Goal: Task Accomplishment & Management: Manage account settings

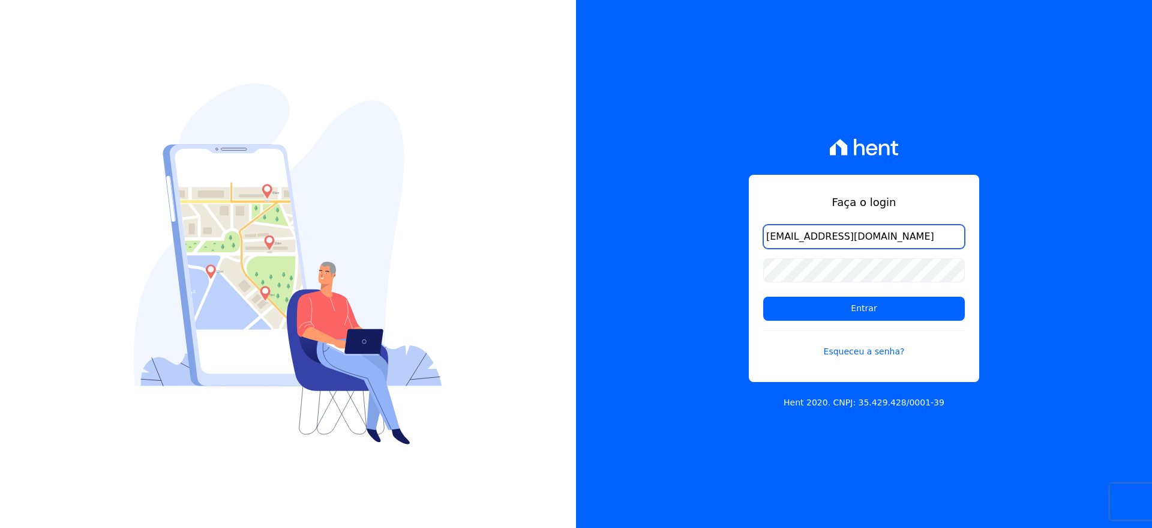
type input "[EMAIL_ADDRESS][DOMAIN_NAME]"
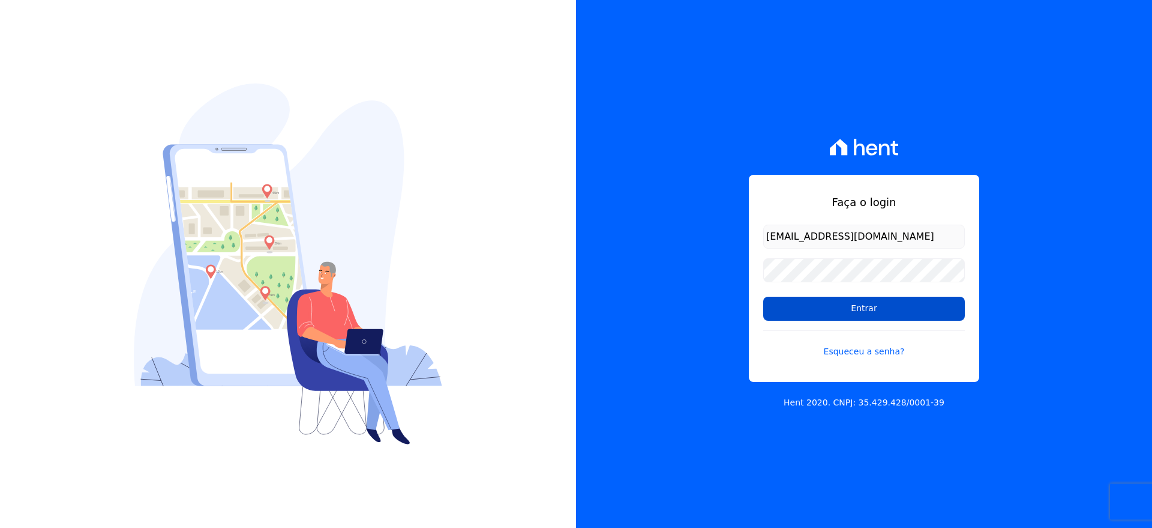
click at [834, 306] on input "Entrar" at bounding box center [864, 309] width 202 height 24
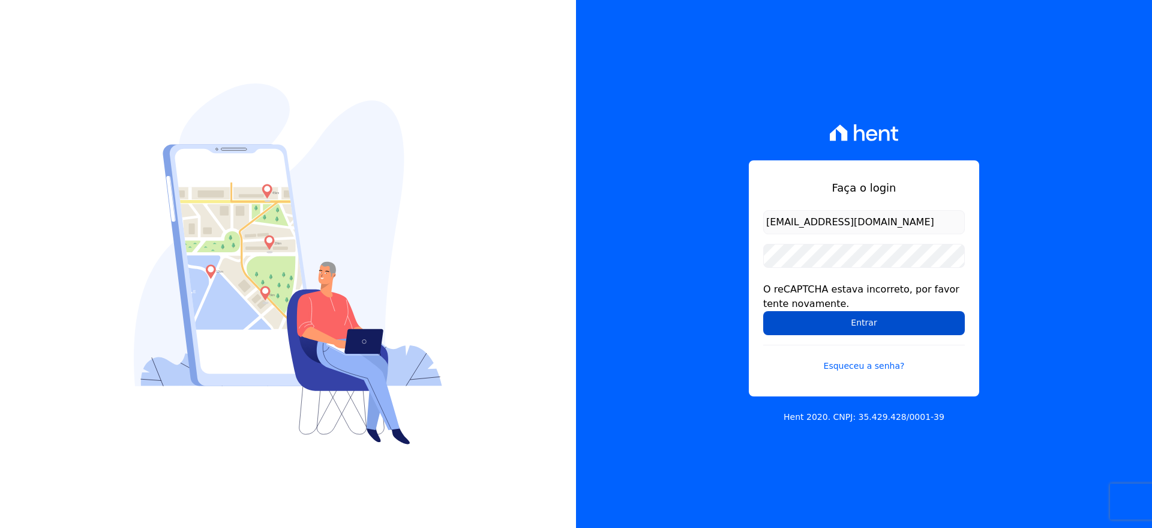
click at [884, 324] on input "Entrar" at bounding box center [864, 323] width 202 height 24
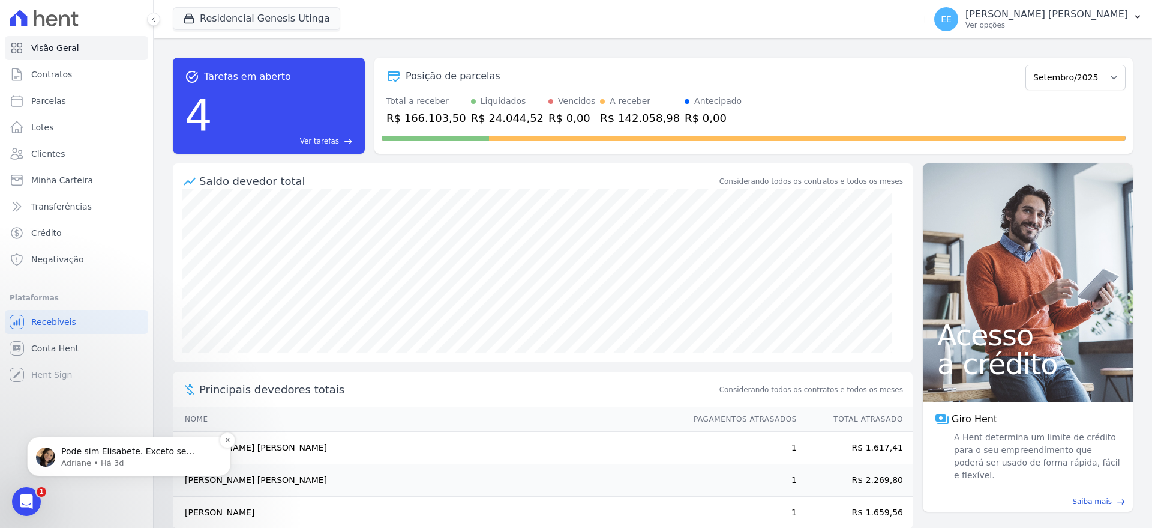
click at [124, 454] on p "Pode sim Elisabete. Exceto se houver alguma cobrança em aberto ou vencida. Caso…" at bounding box center [138, 451] width 155 height 12
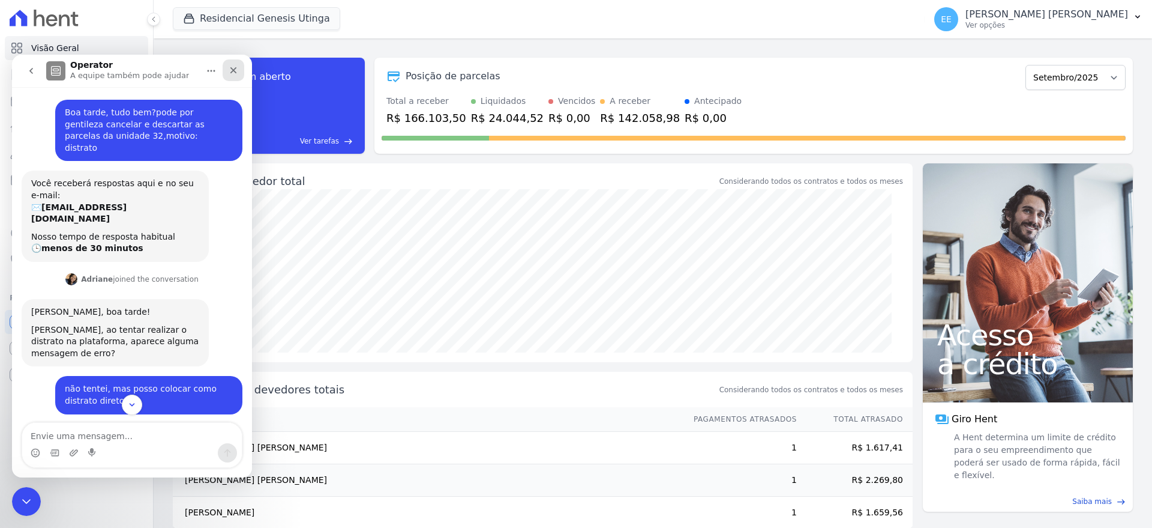
click at [231, 62] on div "Fechar" at bounding box center [234, 70] width 22 height 22
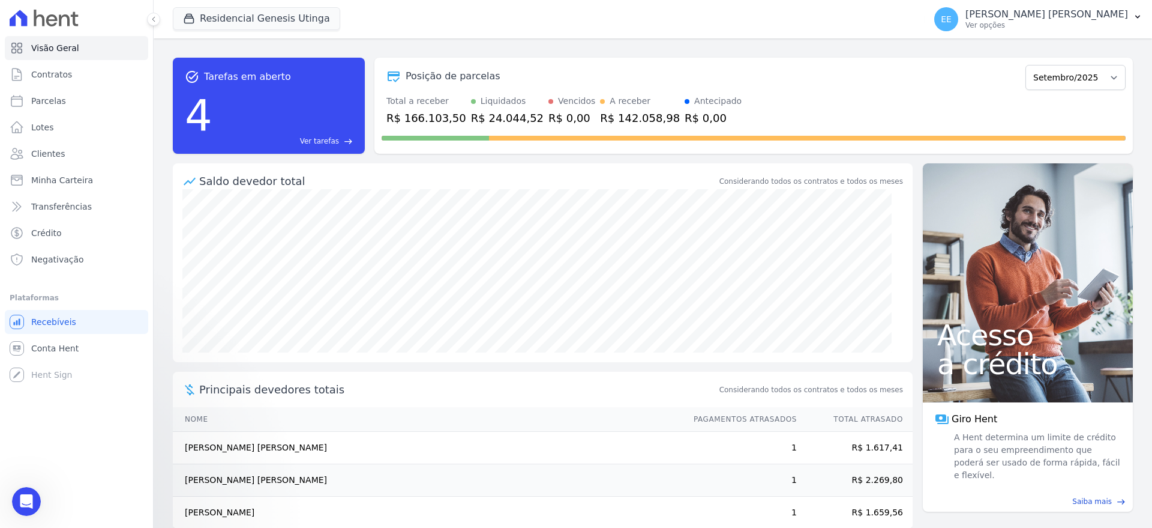
scroll to position [77, 0]
click at [58, 74] on span "Contratos" at bounding box center [51, 74] width 41 height 12
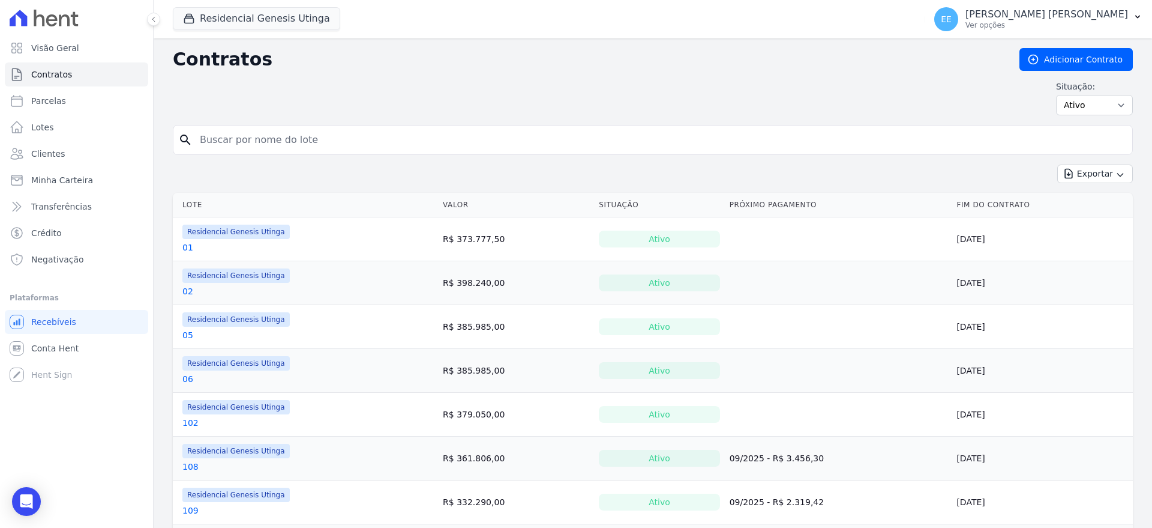
click at [248, 137] on input "search" at bounding box center [660, 140] width 935 height 24
type input "32"
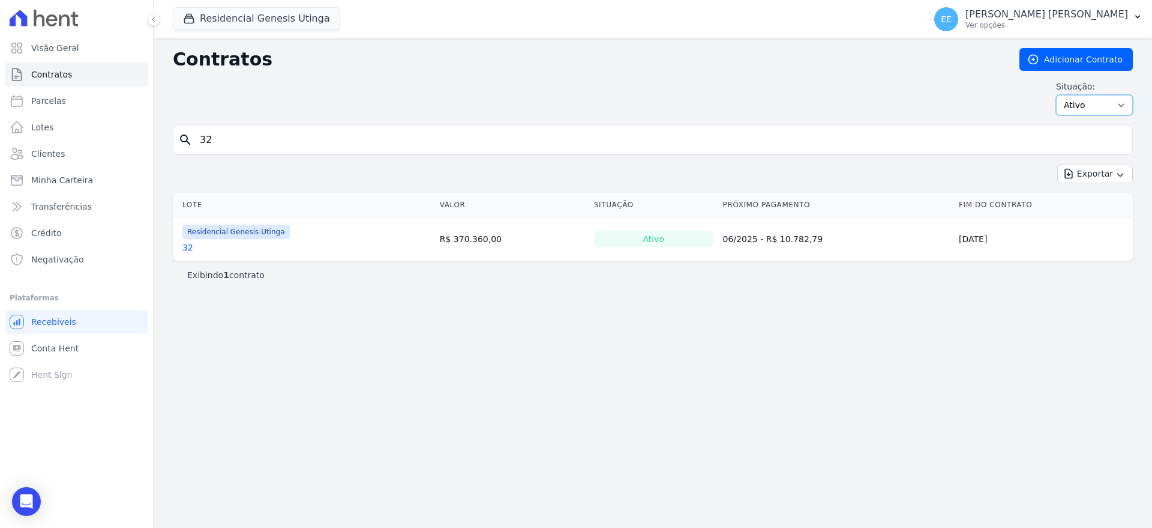
click at [1112, 106] on select "Ativo Todos Pausado Distratado Rascunho Expirado Encerrado" at bounding box center [1094, 105] width 77 height 20
click at [184, 247] on link "32" at bounding box center [187, 247] width 11 height 12
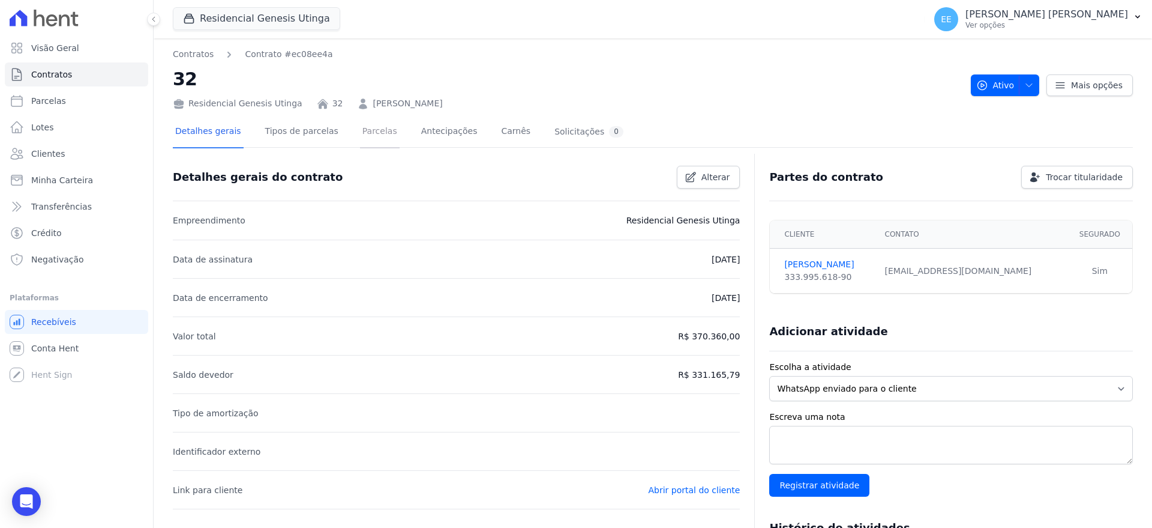
click at [367, 133] on link "Parcelas" at bounding box center [380, 132] width 40 height 32
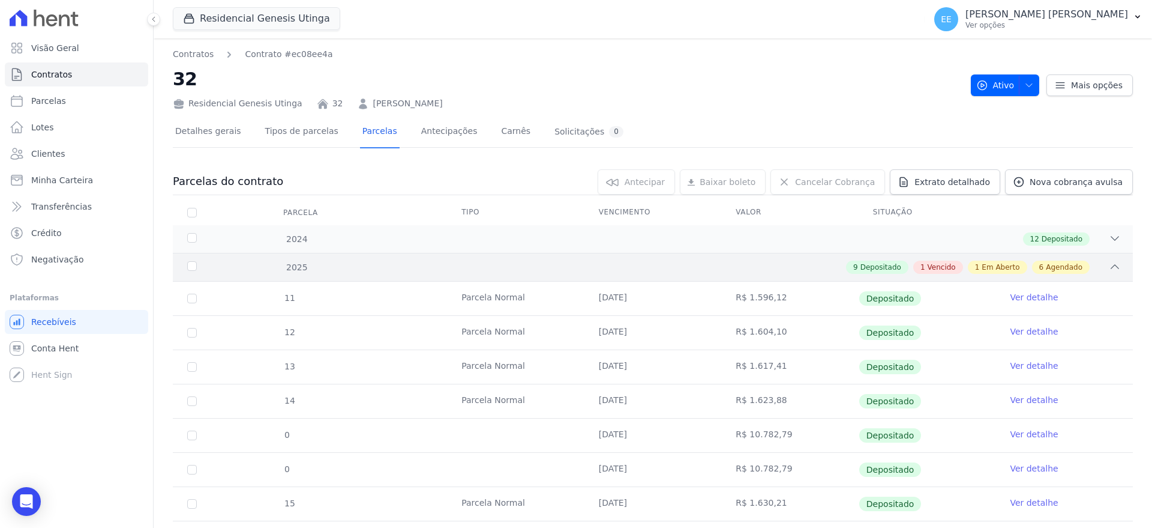
click at [1109, 265] on icon at bounding box center [1115, 266] width 12 height 12
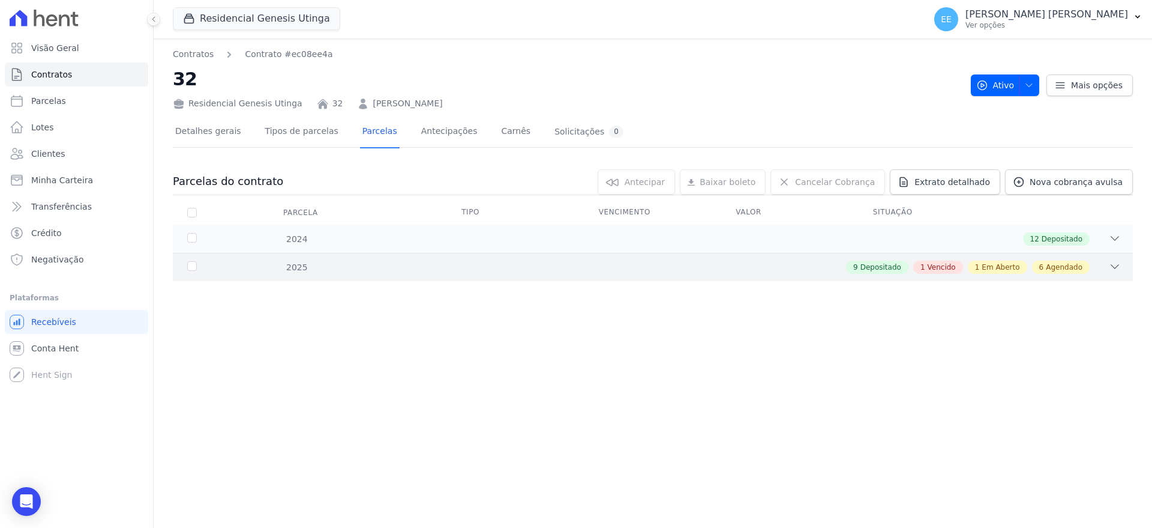
click at [1107, 265] on div "9 Depositado 1 Vencido 1 Em Aberto 6 Agendado" at bounding box center [700, 266] width 842 height 13
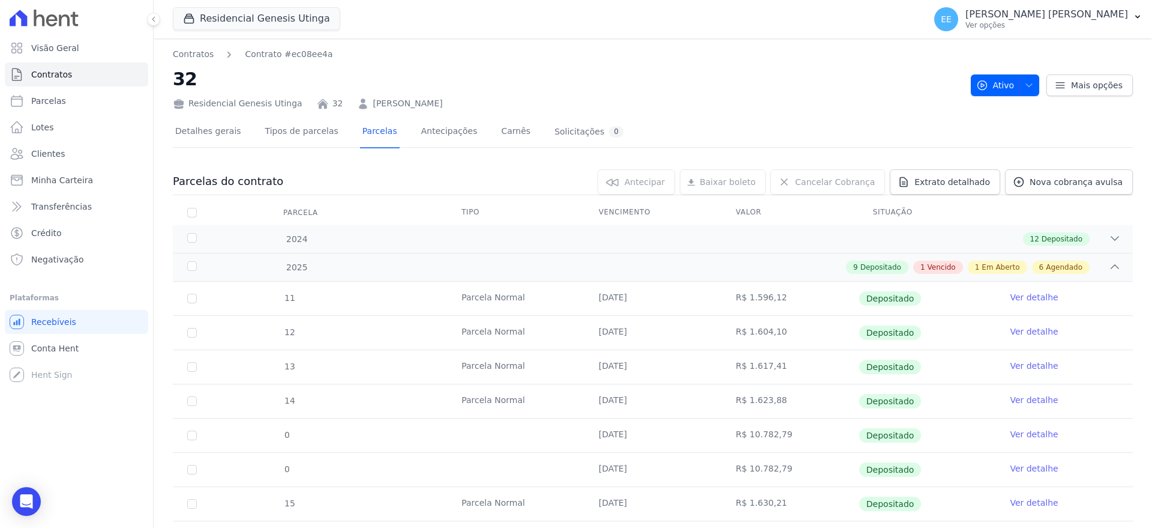
scroll to position [371, 0]
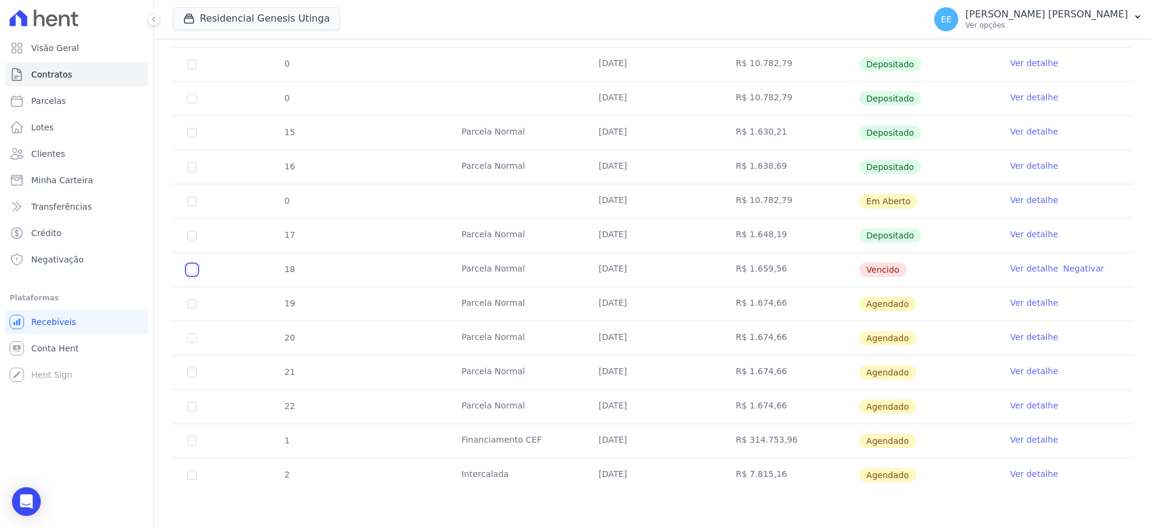
click at [193, 270] on input "checkbox" at bounding box center [192, 270] width 10 height 10
checkbox input "true"
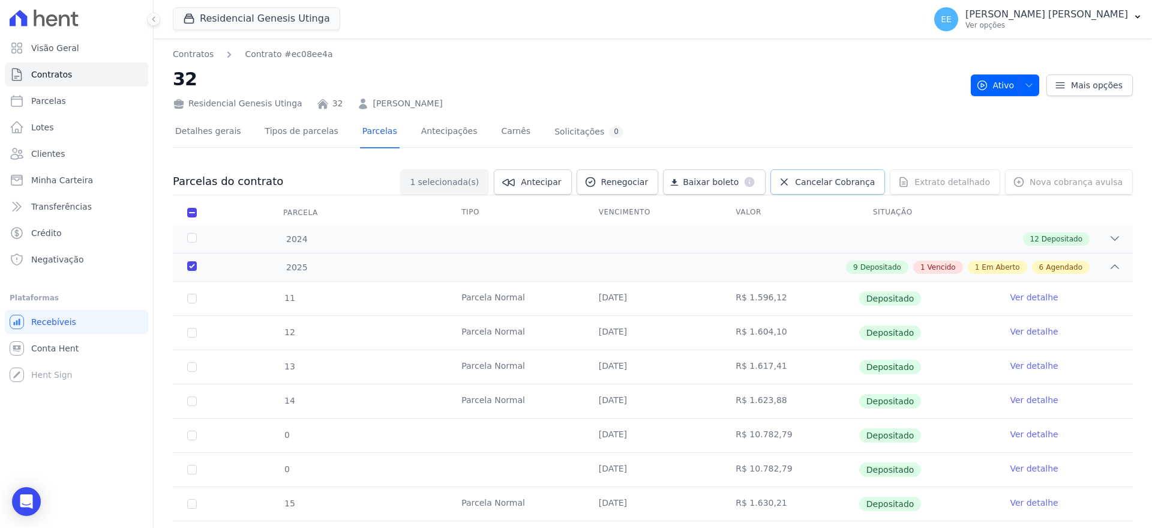
click at [844, 175] on link "Cancelar Cobrança" at bounding box center [828, 181] width 115 height 25
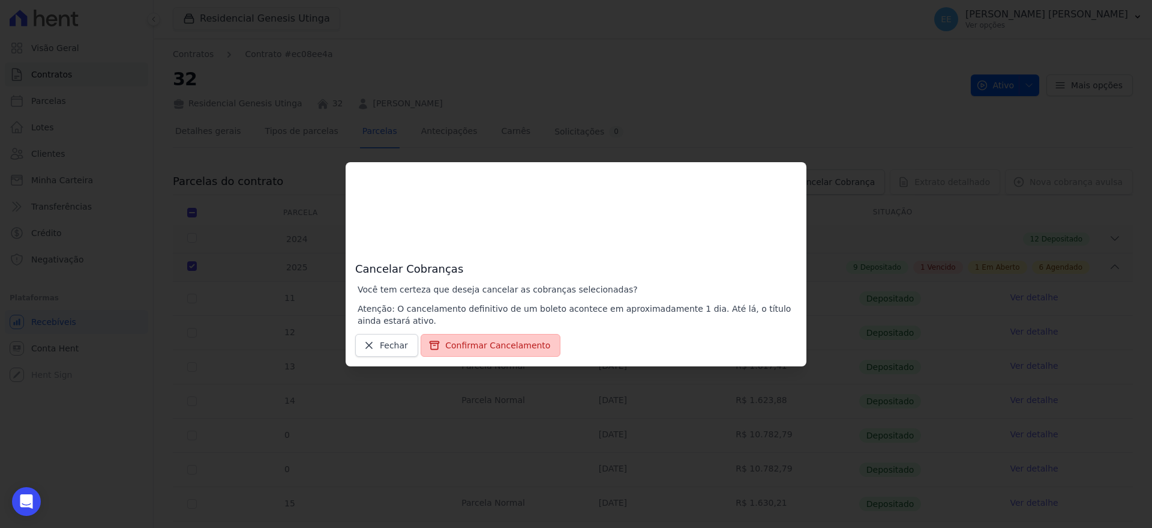
click at [481, 343] on button "Confirmar Cancelamento" at bounding box center [491, 345] width 140 height 23
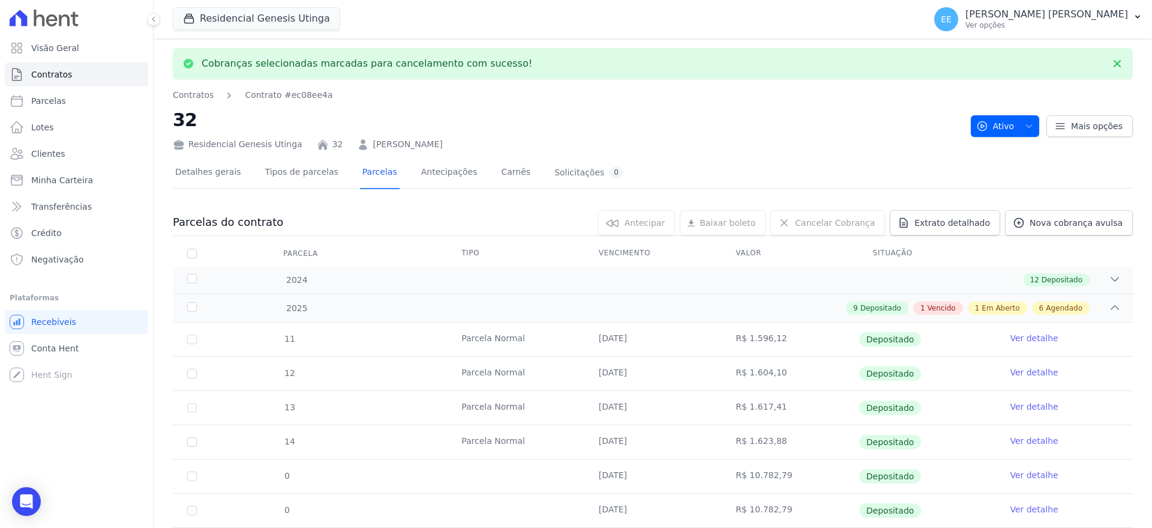
click at [865, 166] on div "Detalhes gerais Tipos de parcelas [GEOGRAPHIC_DATA] Antecipações [PERSON_NAME] …" at bounding box center [653, 173] width 960 height 30
click at [1114, 64] on icon at bounding box center [1117, 63] width 7 height 7
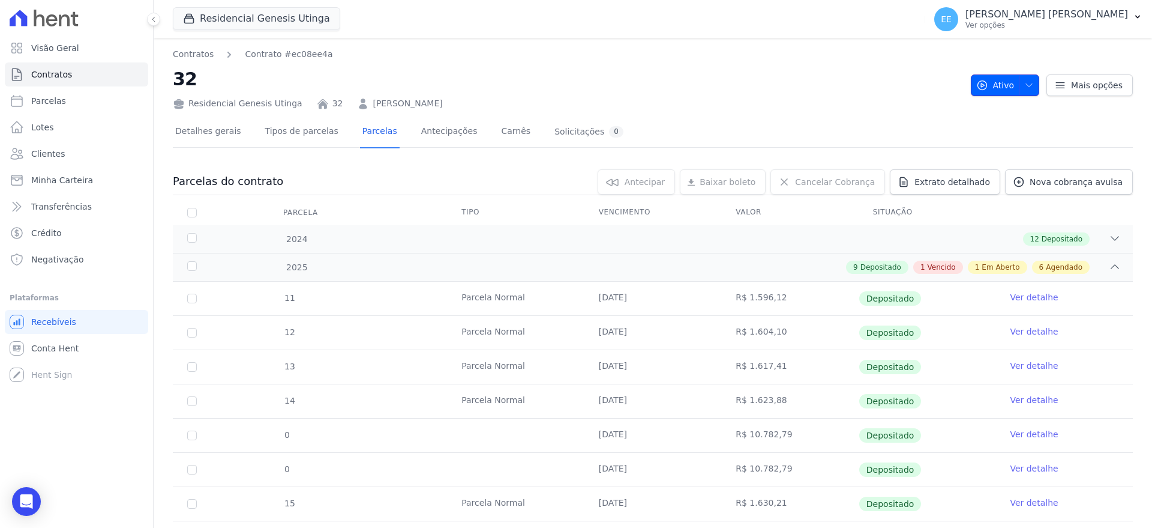
click at [1025, 82] on icon "button" at bounding box center [1030, 85] width 10 height 10
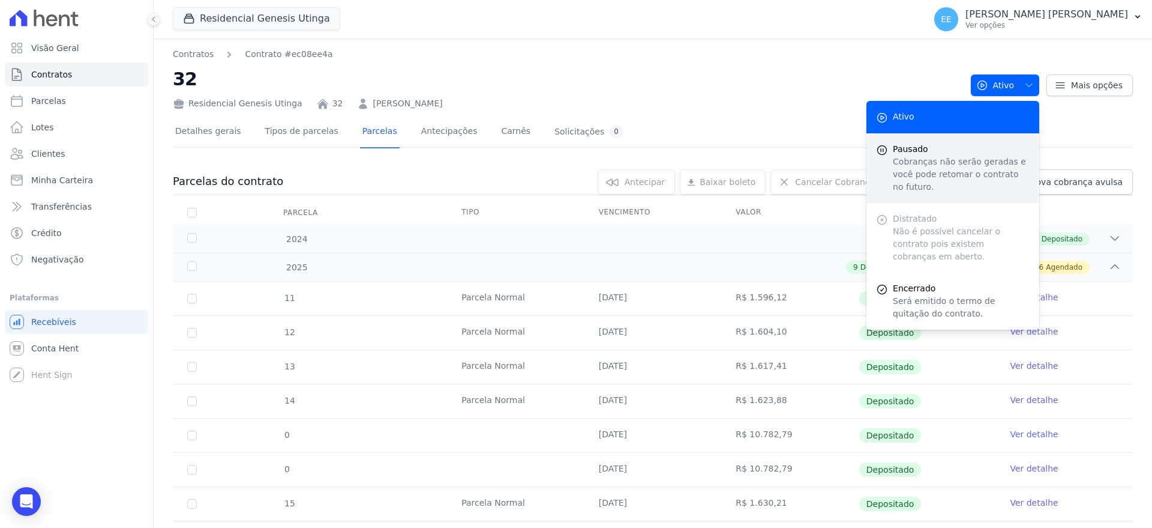
click at [940, 163] on p "Cobranças não serão geradas e você pode retomar o contrato no futuro." at bounding box center [961, 174] width 137 height 38
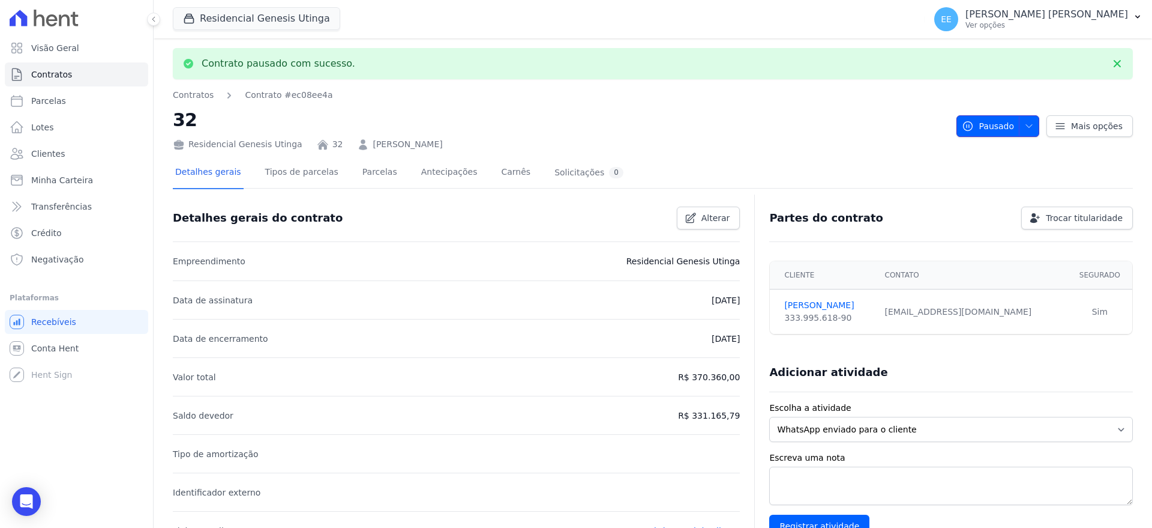
click at [1025, 122] on icon "button" at bounding box center [1030, 126] width 10 height 10
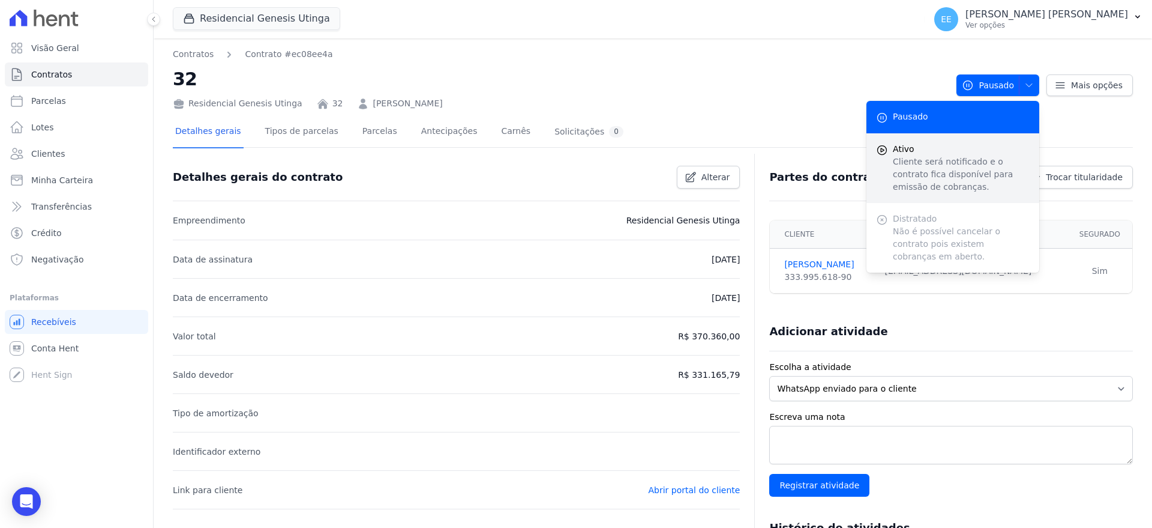
click at [940, 160] on p "Cliente será notificado e o contrato fica disponível para emissão de cobranças." at bounding box center [961, 174] width 137 height 38
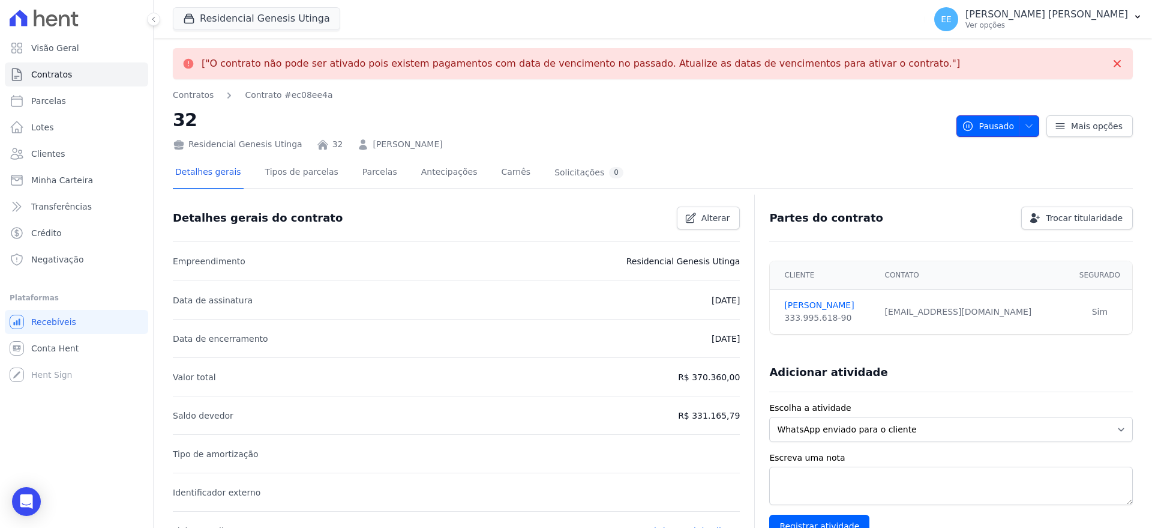
click at [1025, 122] on icon "button" at bounding box center [1030, 126] width 10 height 10
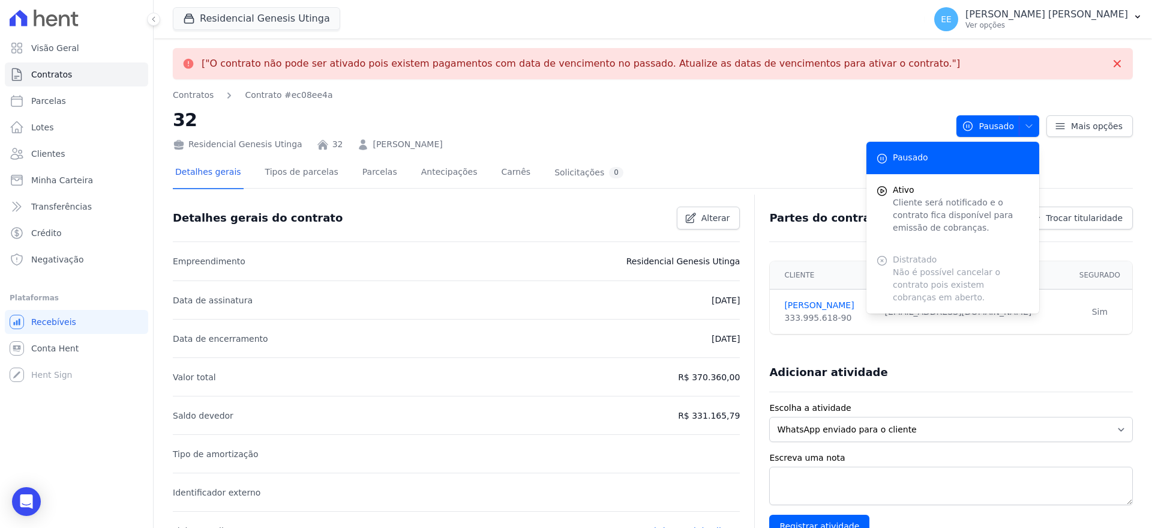
click at [772, 128] on h2 "32" at bounding box center [560, 119] width 774 height 27
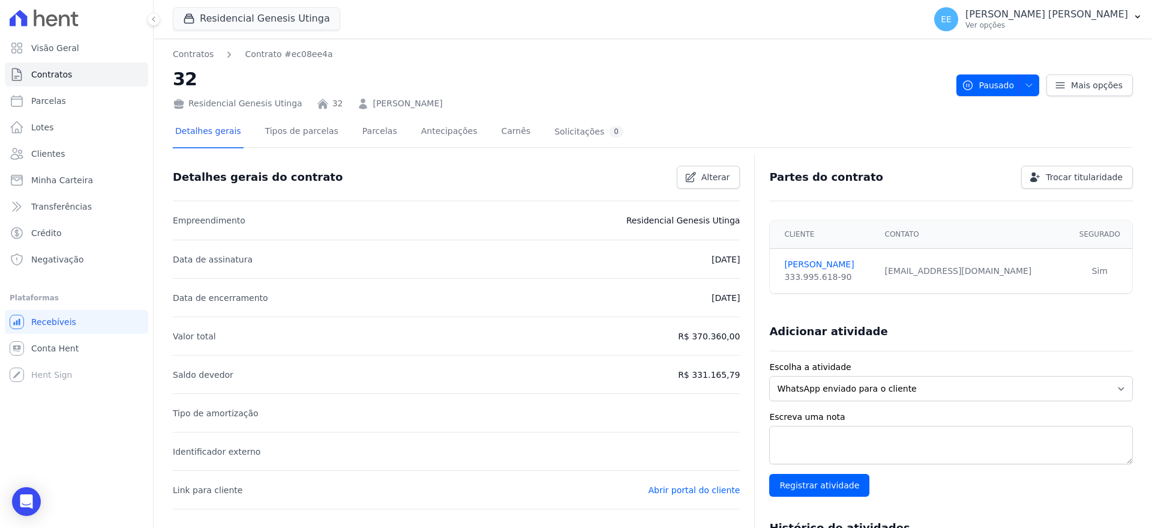
click at [873, 76] on h2 "32" at bounding box center [560, 78] width 774 height 27
click at [62, 67] on link "Contratos" at bounding box center [76, 74] width 143 height 24
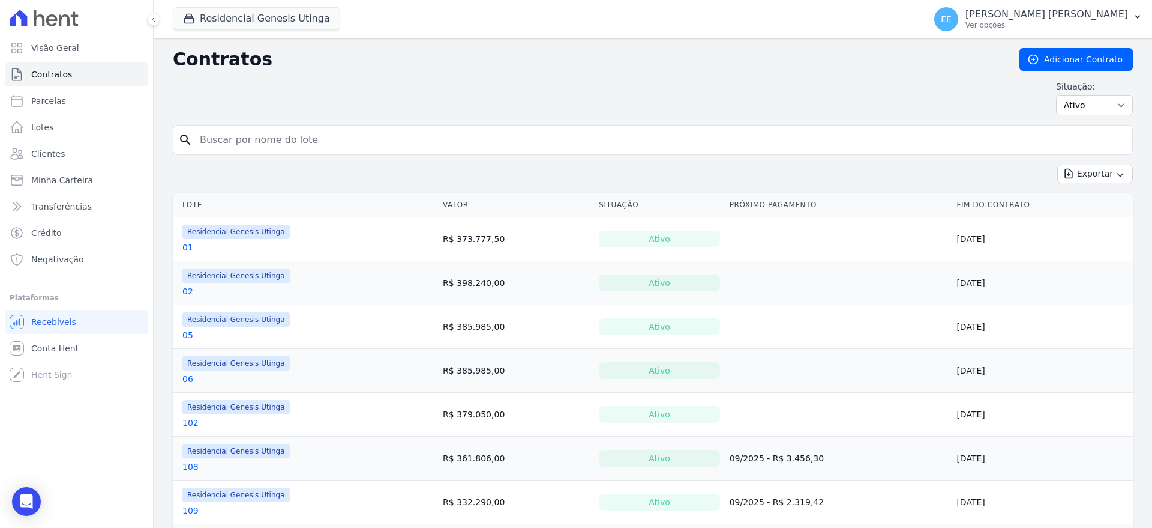
click at [210, 148] on input "search" at bounding box center [660, 140] width 935 height 24
type input "15"
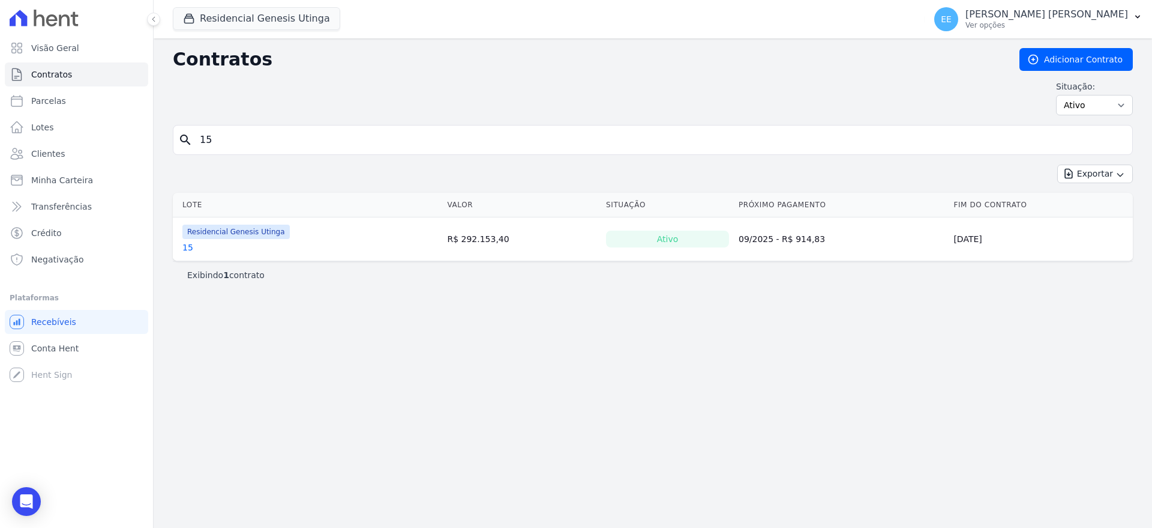
click at [185, 247] on link "15" at bounding box center [187, 247] width 11 height 12
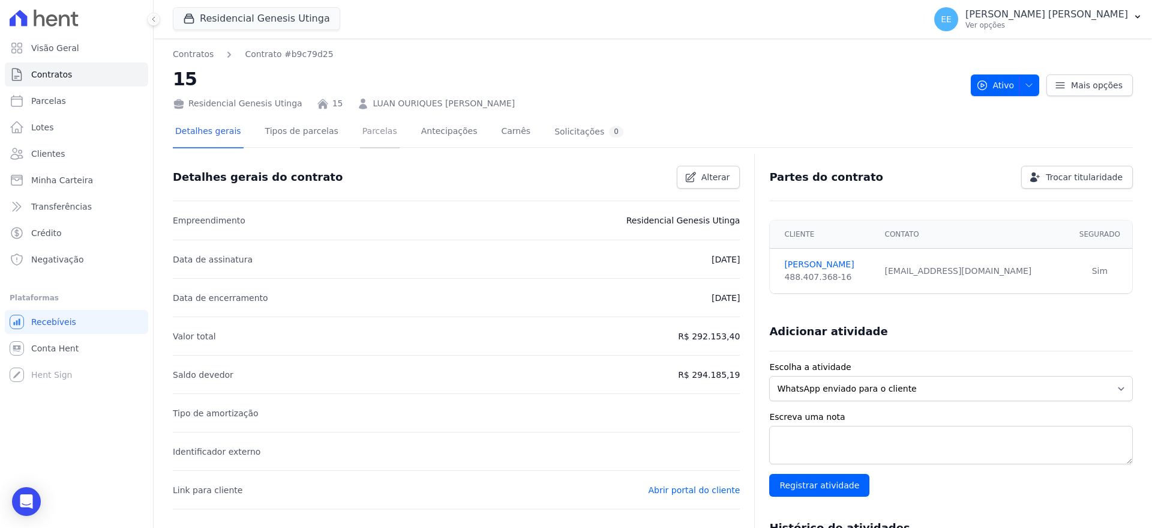
click at [369, 139] on link "Parcelas" at bounding box center [380, 132] width 40 height 32
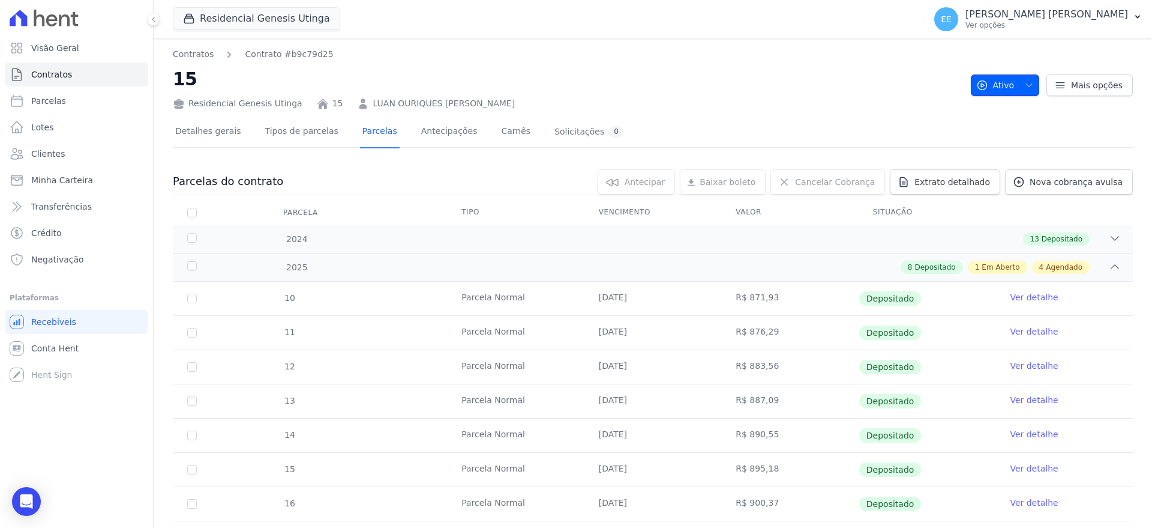
click at [1025, 80] on icon "button" at bounding box center [1030, 85] width 10 height 10
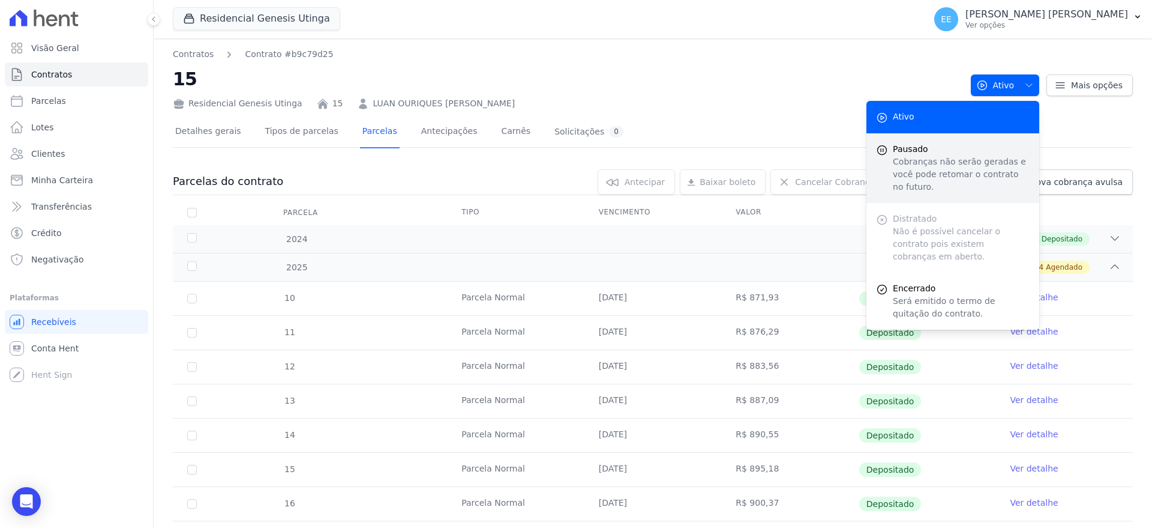
click at [950, 149] on span "Pausado" at bounding box center [961, 149] width 137 height 13
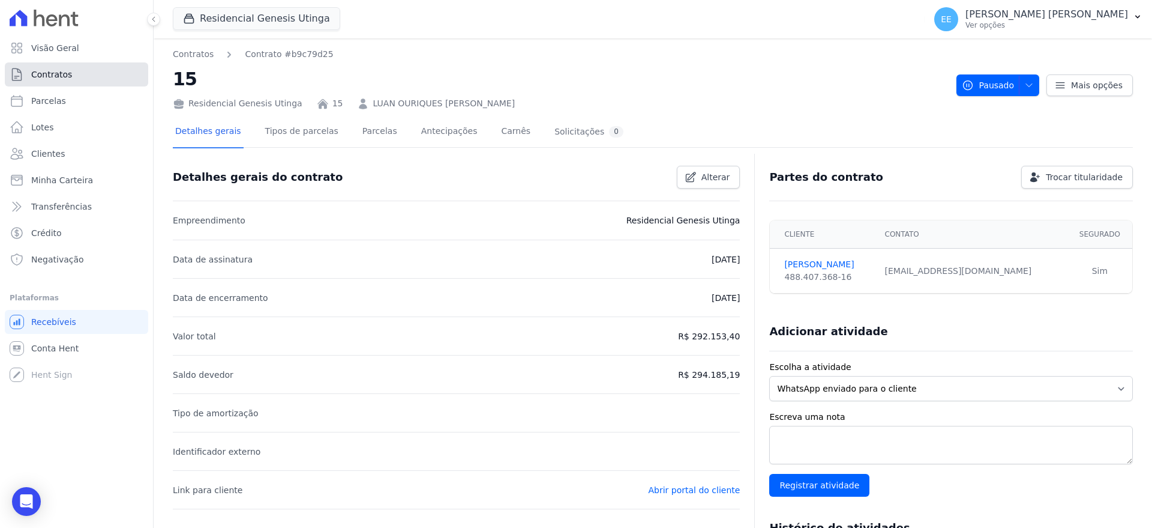
click at [104, 70] on link "Contratos" at bounding box center [76, 74] width 143 height 24
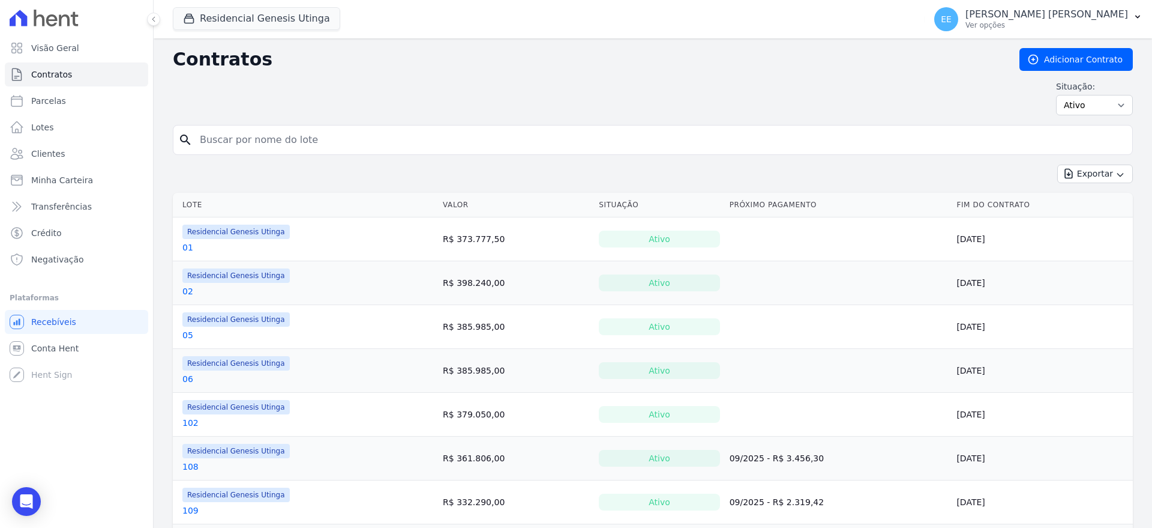
click at [221, 141] on input "search" at bounding box center [660, 140] width 935 height 24
type input "05"
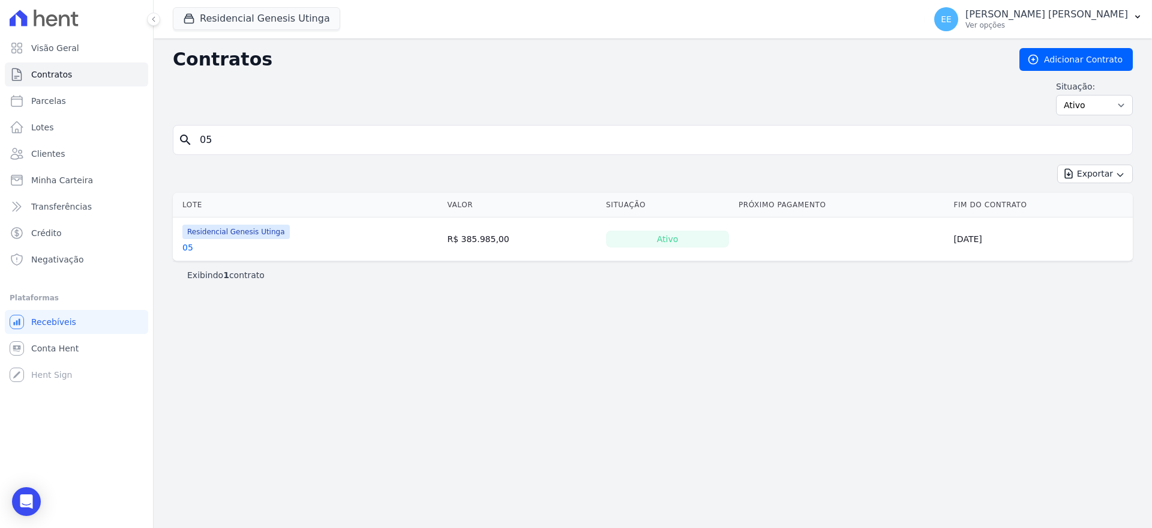
click at [184, 250] on link "05" at bounding box center [187, 247] width 11 height 12
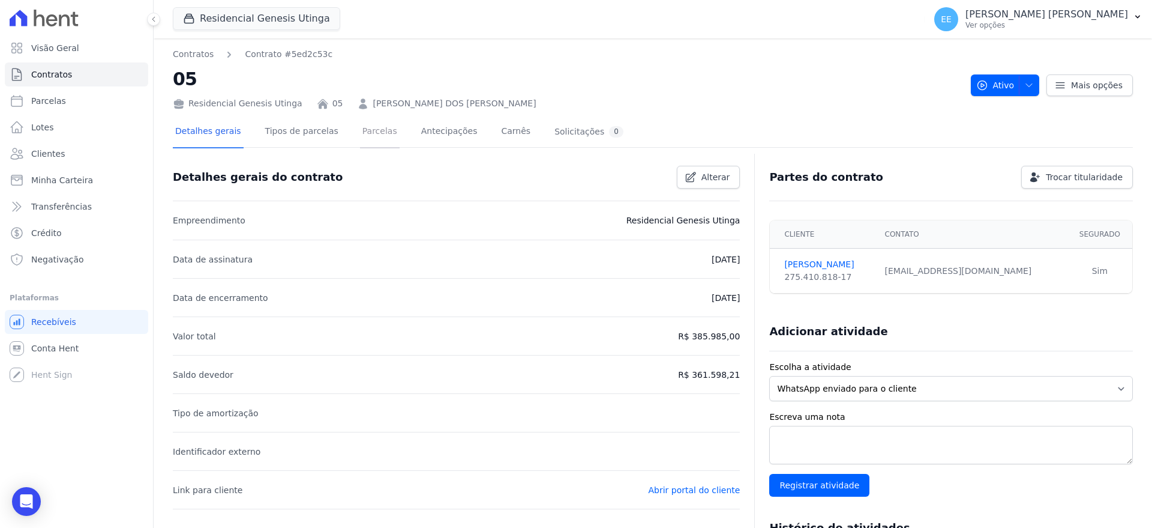
click at [364, 139] on link "Parcelas" at bounding box center [380, 132] width 40 height 32
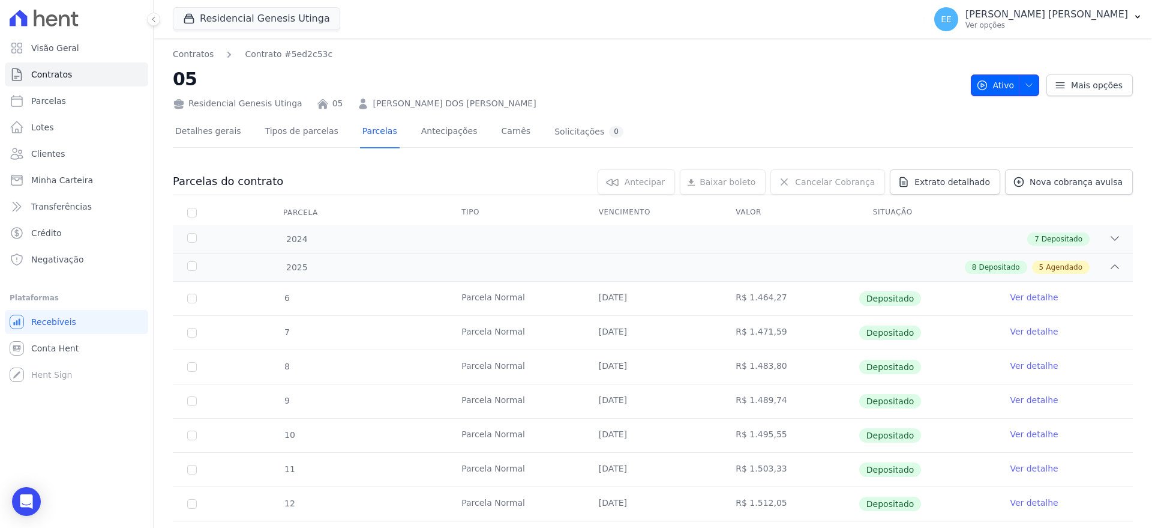
click at [1026, 86] on icon "button" at bounding box center [1030, 85] width 10 height 10
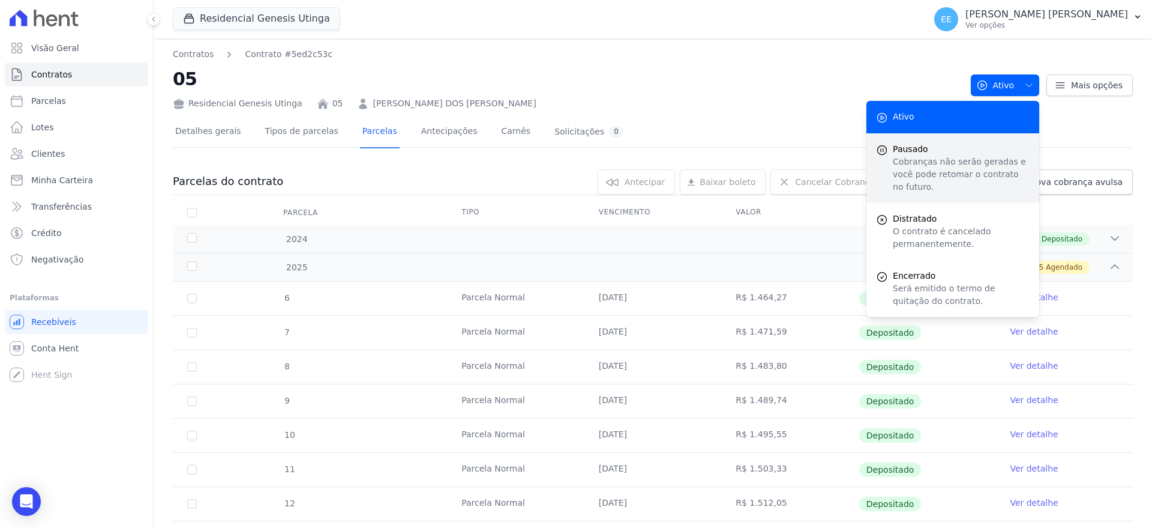
click at [926, 158] on p "Cobranças não serão geradas e você pode retomar o contrato no futuro." at bounding box center [961, 174] width 137 height 38
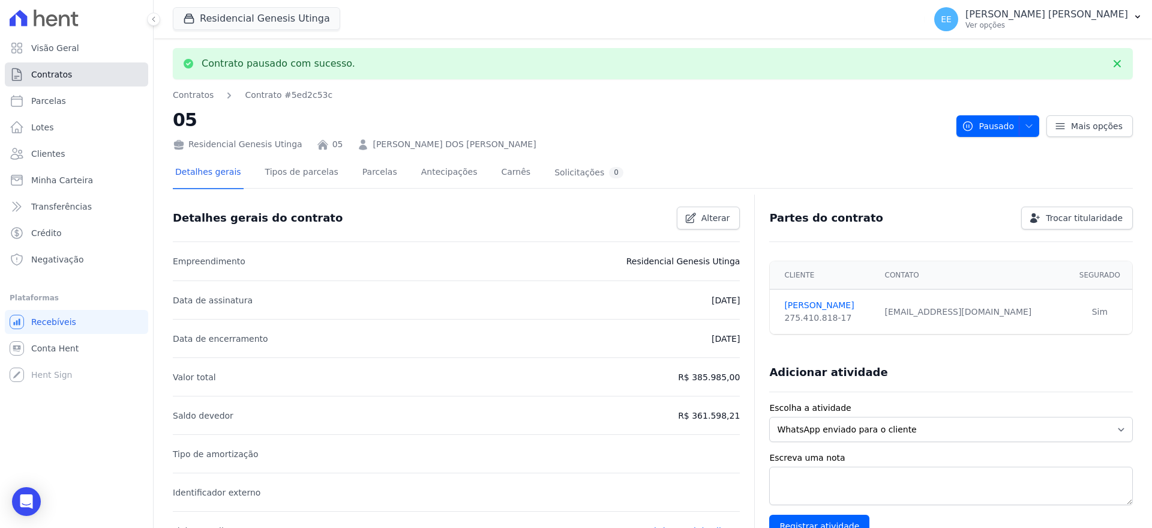
click at [73, 73] on link "Contratos" at bounding box center [76, 74] width 143 height 24
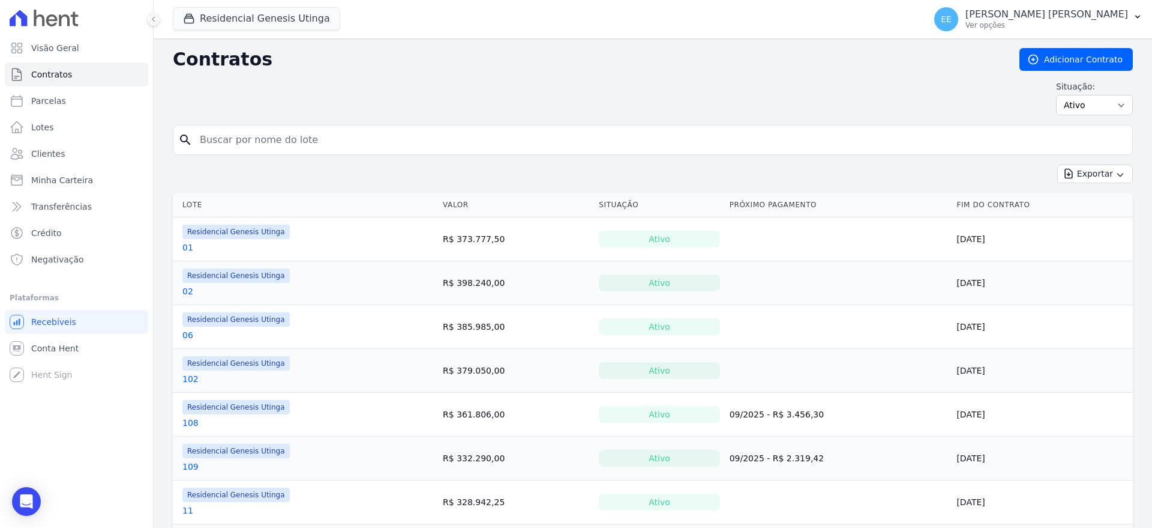
click at [236, 134] on input "search" at bounding box center [660, 140] width 935 height 24
type input "66"
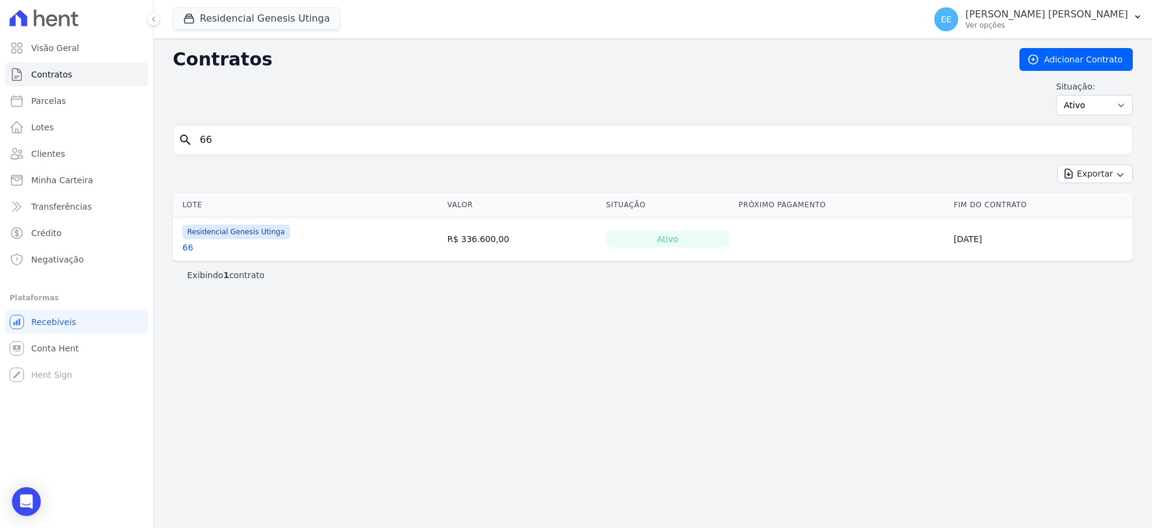
click at [187, 245] on link "66" at bounding box center [187, 247] width 11 height 12
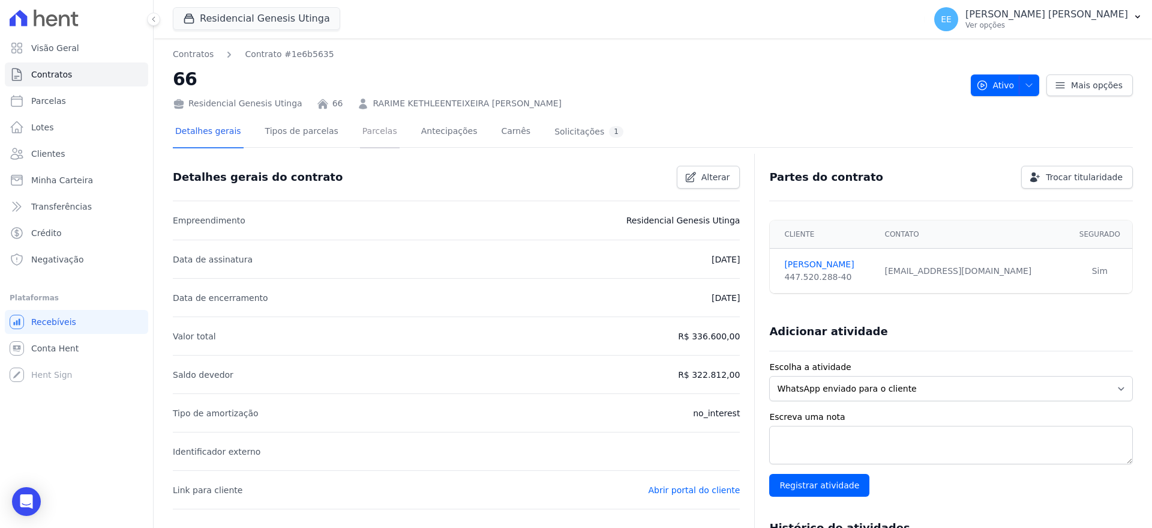
click at [361, 134] on link "Parcelas" at bounding box center [380, 132] width 40 height 32
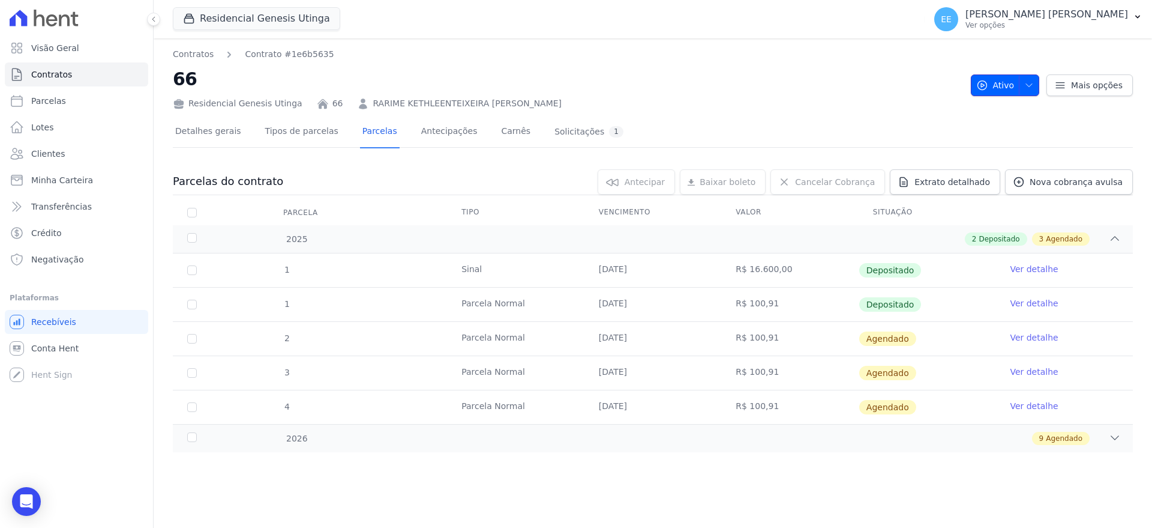
click at [1029, 89] on icon "button" at bounding box center [1030, 85] width 10 height 10
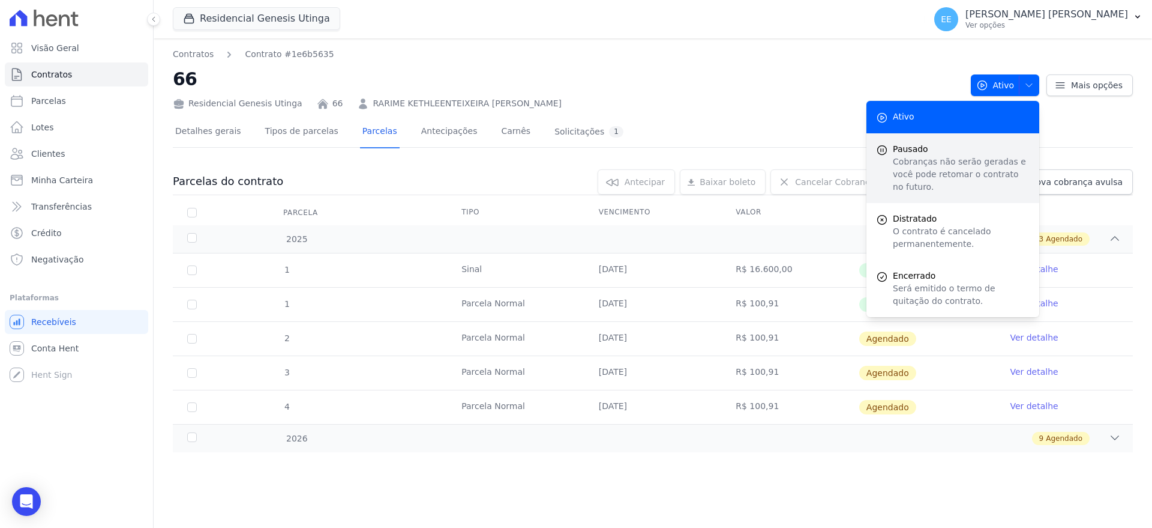
click at [948, 158] on p "Cobranças não serão geradas e você pode retomar o contrato no futuro." at bounding box center [961, 174] width 137 height 38
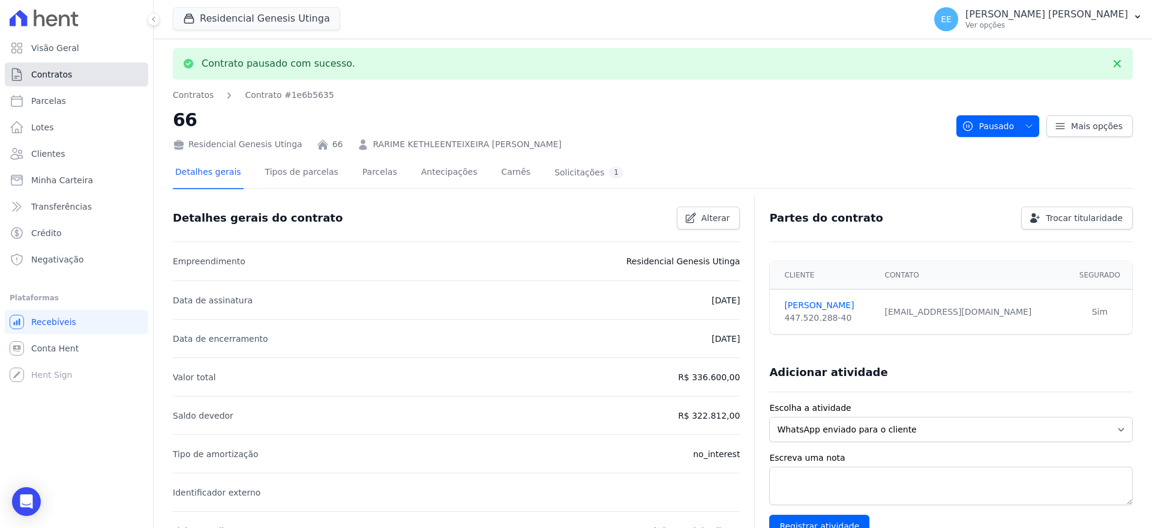
click at [46, 76] on span "Contratos" at bounding box center [51, 74] width 41 height 12
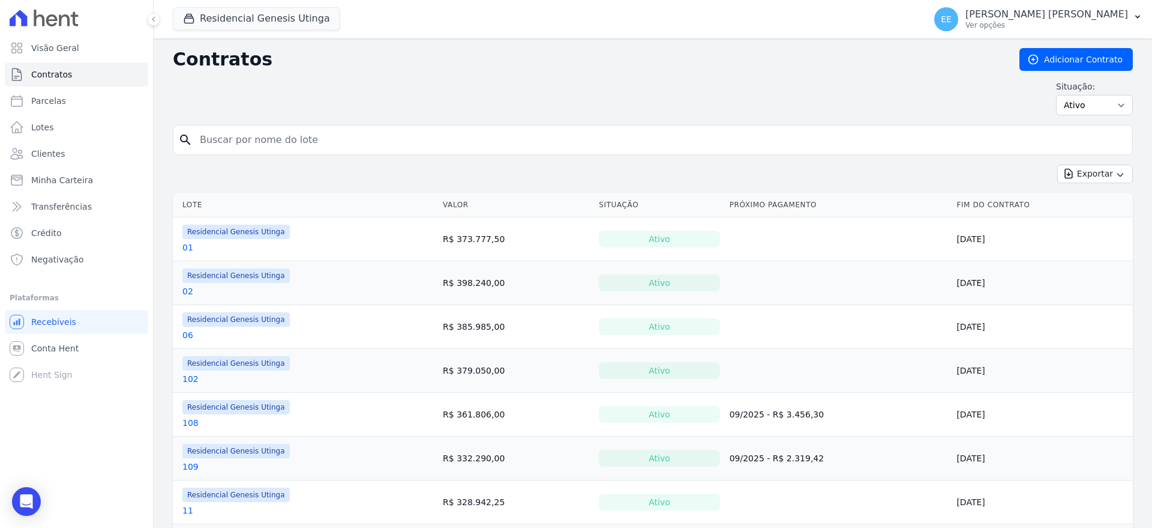
click at [242, 146] on input "search" at bounding box center [660, 140] width 935 height 24
type input "108"
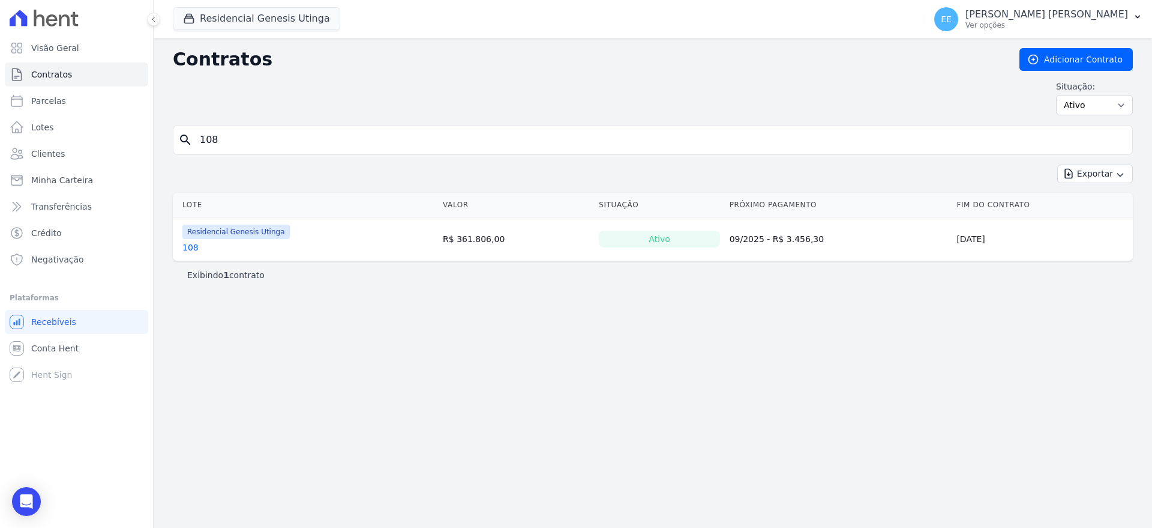
click at [191, 247] on link "108" at bounding box center [190, 247] width 16 height 12
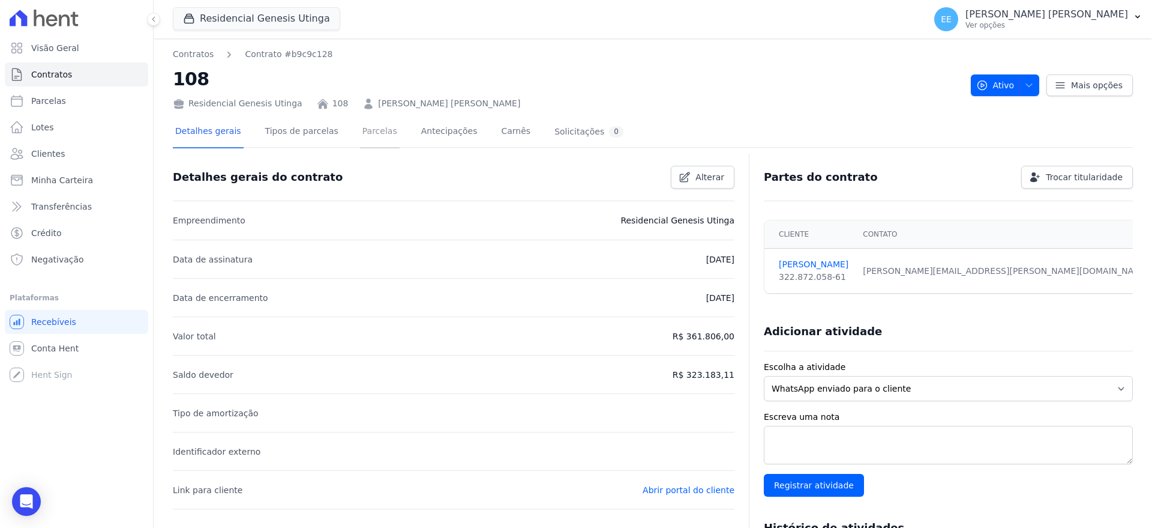
click at [360, 136] on link "Parcelas" at bounding box center [380, 132] width 40 height 32
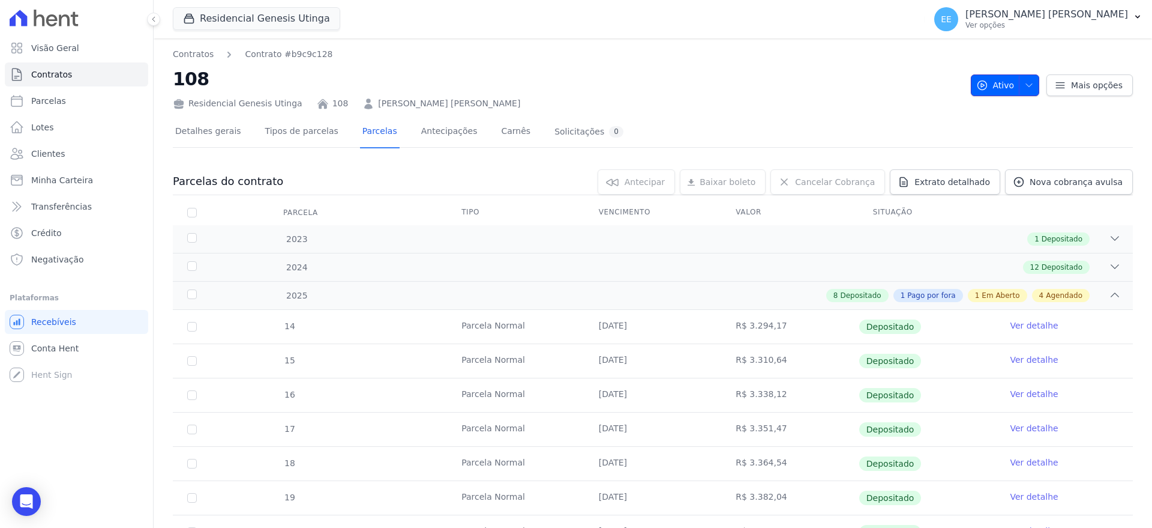
click at [1025, 86] on icon "button" at bounding box center [1030, 85] width 10 height 10
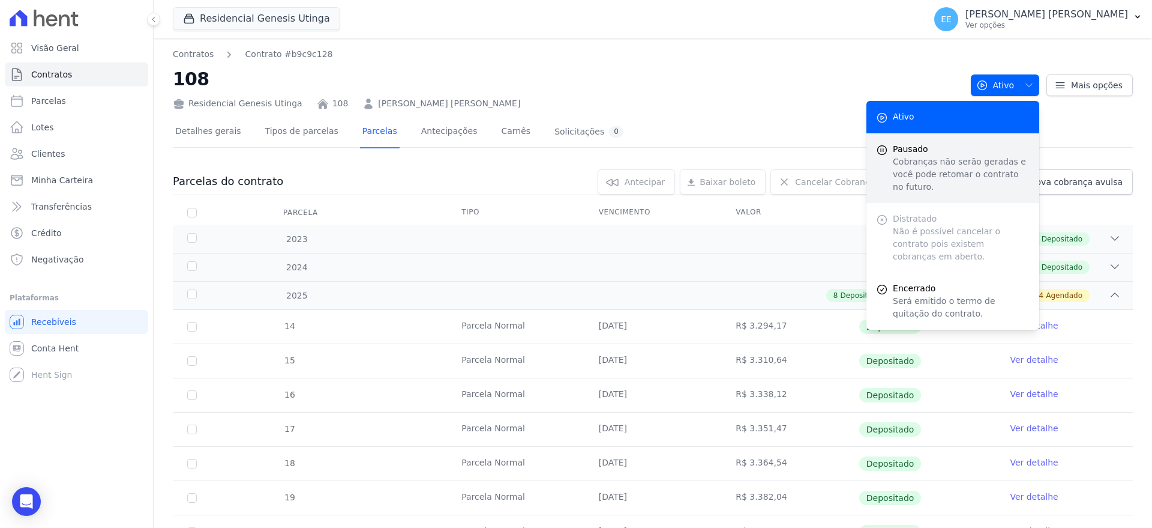
click at [916, 165] on p "Cobranças não serão geradas e você pode retomar o contrato no futuro." at bounding box center [961, 174] width 137 height 38
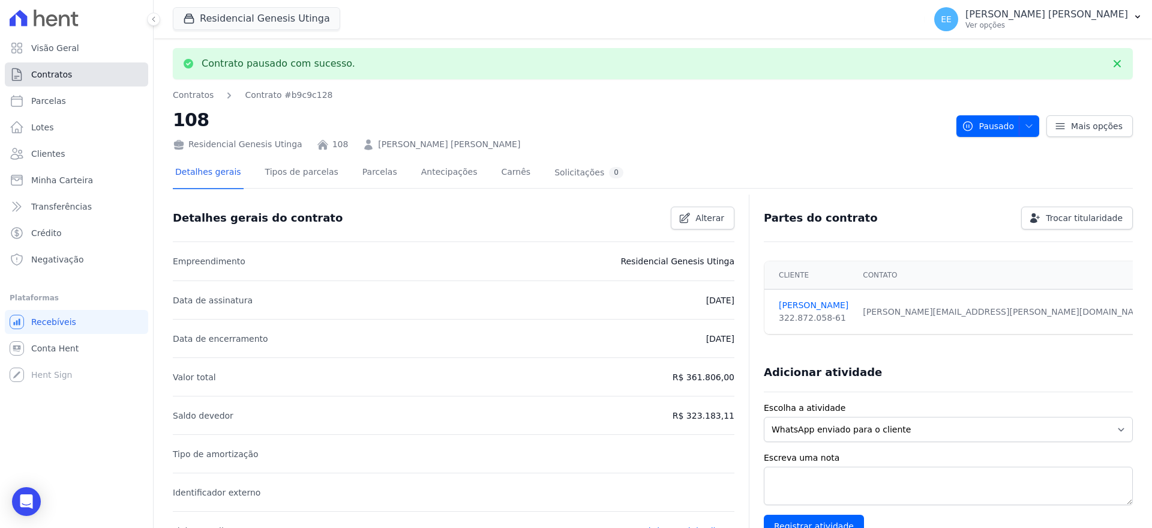
click at [108, 77] on link "Contratos" at bounding box center [76, 74] width 143 height 24
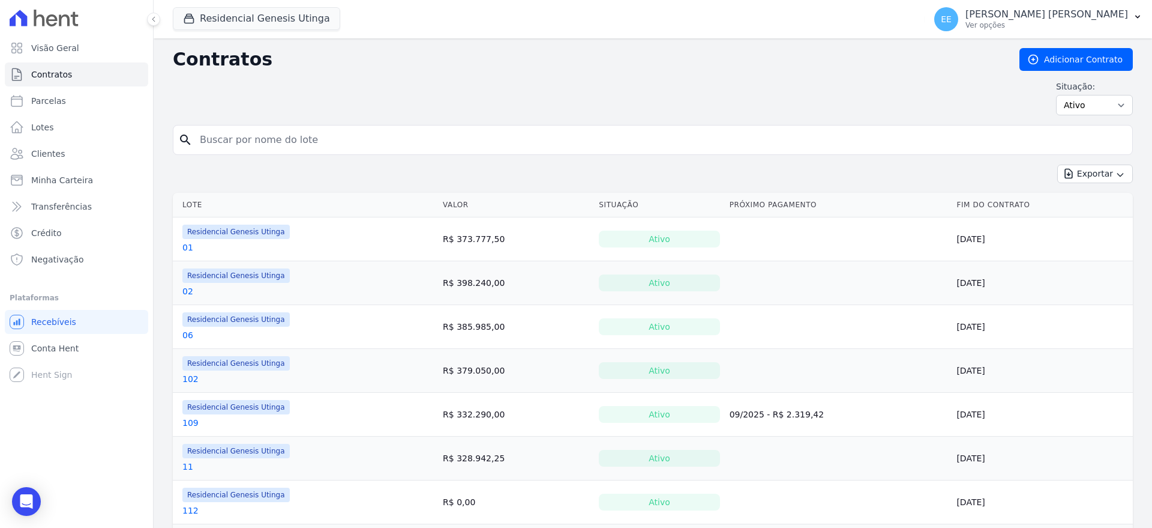
click at [250, 141] on input "search" at bounding box center [660, 140] width 935 height 24
type input "109"
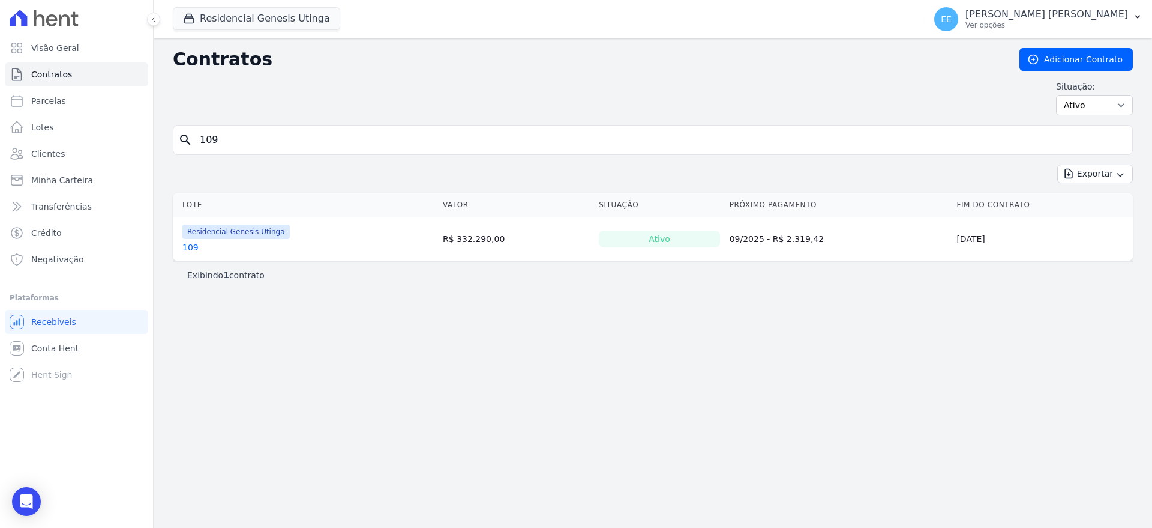
click at [187, 245] on link "109" at bounding box center [190, 247] width 16 height 12
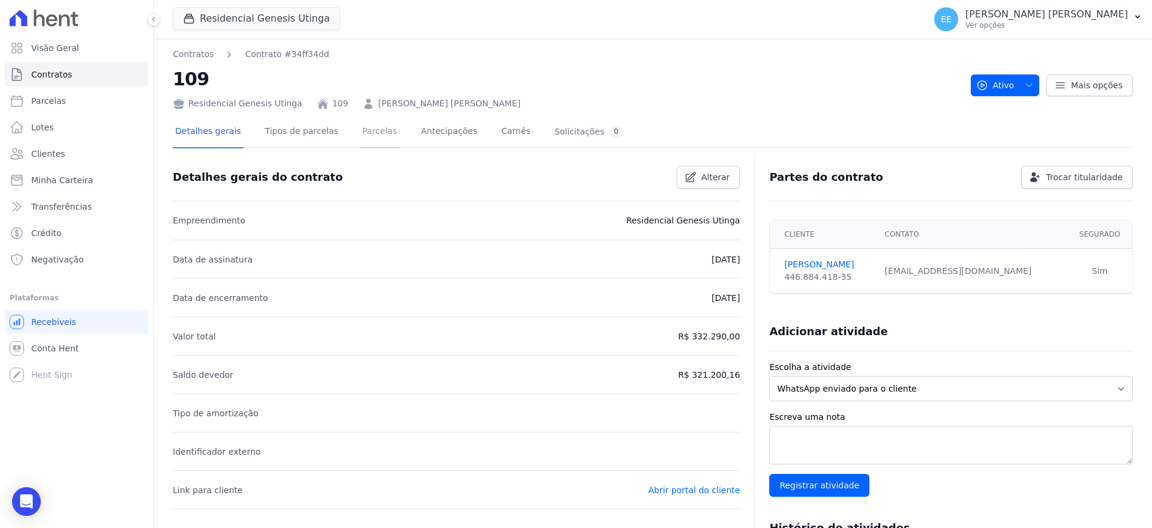
click at [366, 132] on link "Parcelas" at bounding box center [380, 132] width 40 height 32
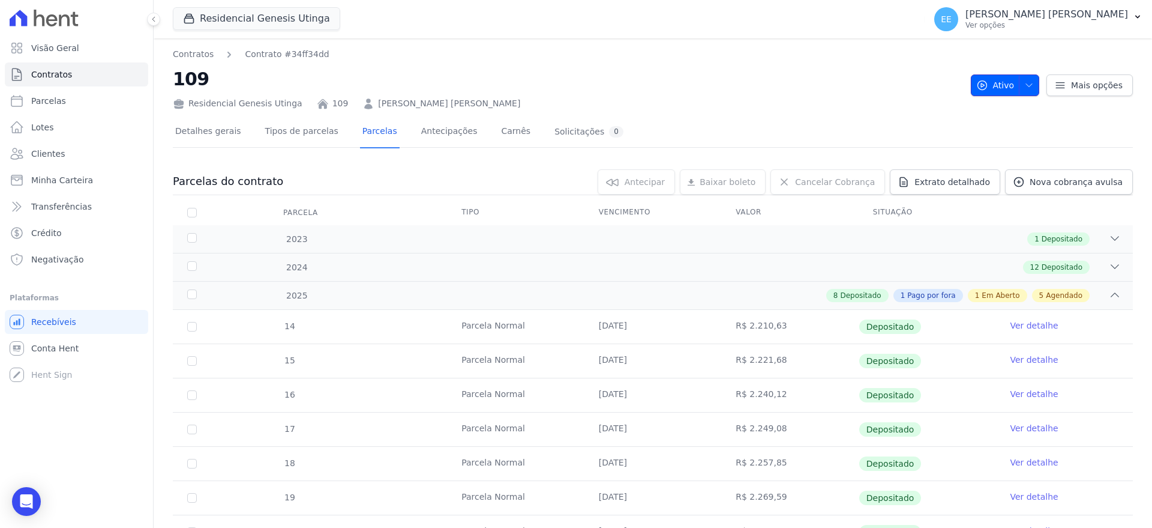
click at [1026, 83] on icon "button" at bounding box center [1030, 85] width 10 height 10
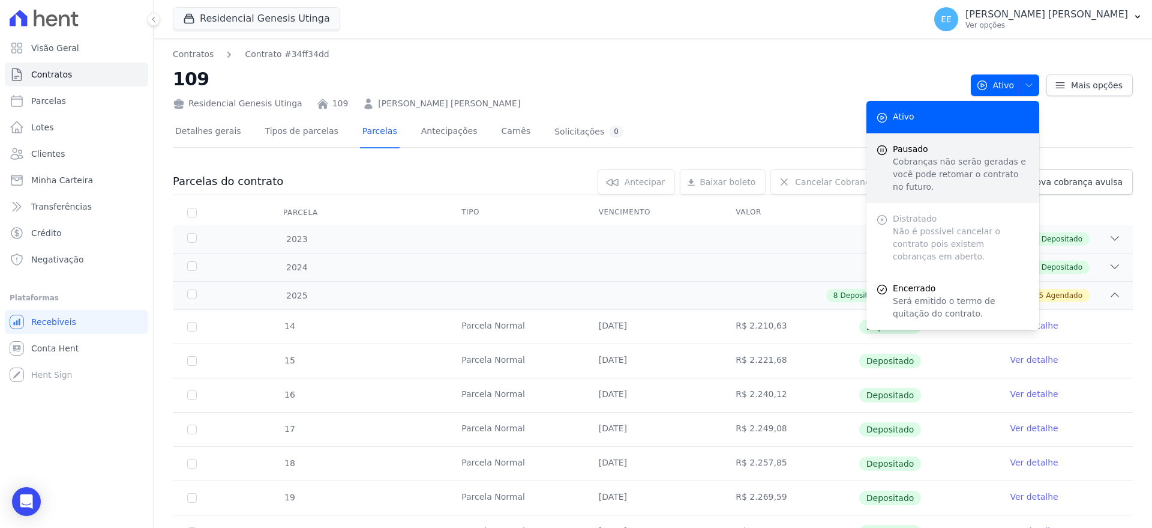
click at [927, 148] on span "Pausado" at bounding box center [961, 149] width 137 height 13
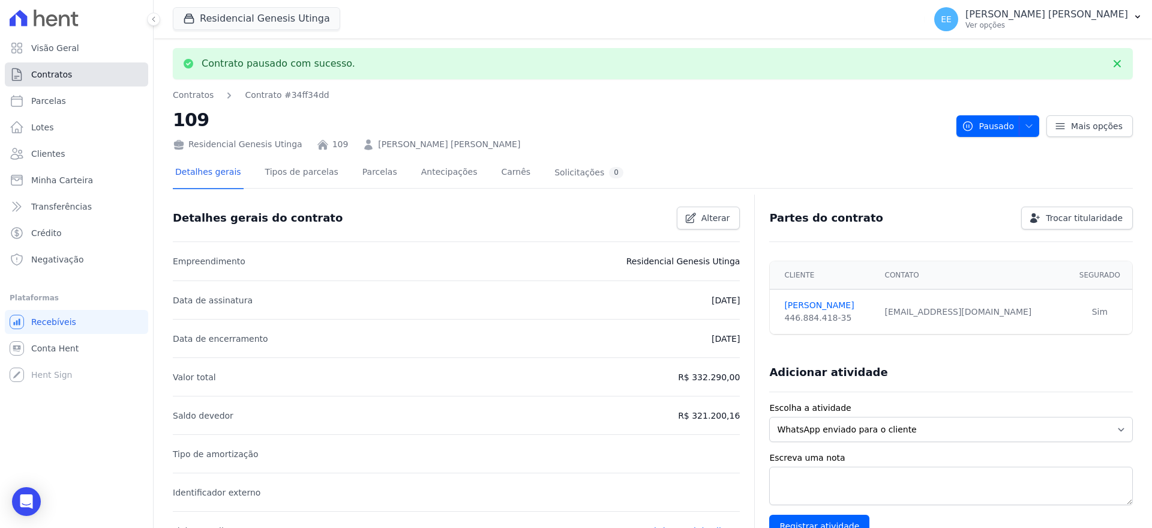
click at [70, 73] on link "Contratos" at bounding box center [76, 74] width 143 height 24
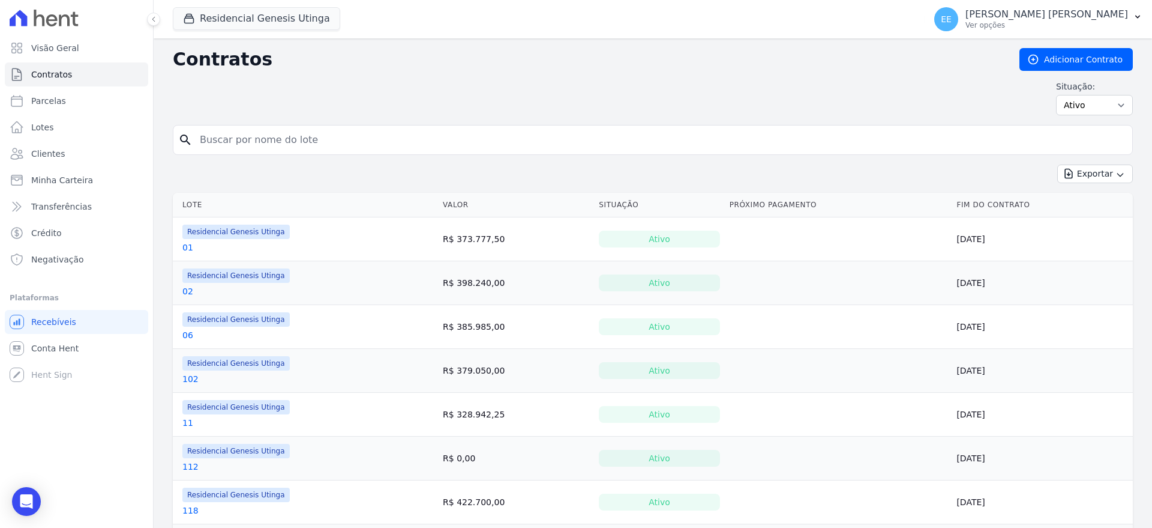
click at [228, 134] on input "search" at bounding box center [660, 140] width 935 height 24
type input "21"
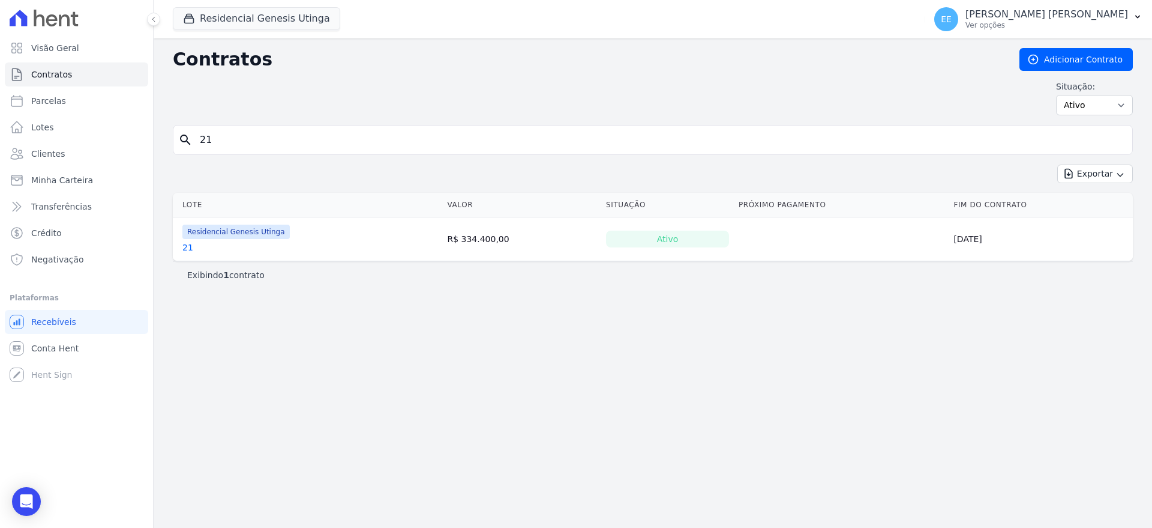
click at [186, 245] on link "21" at bounding box center [187, 247] width 11 height 12
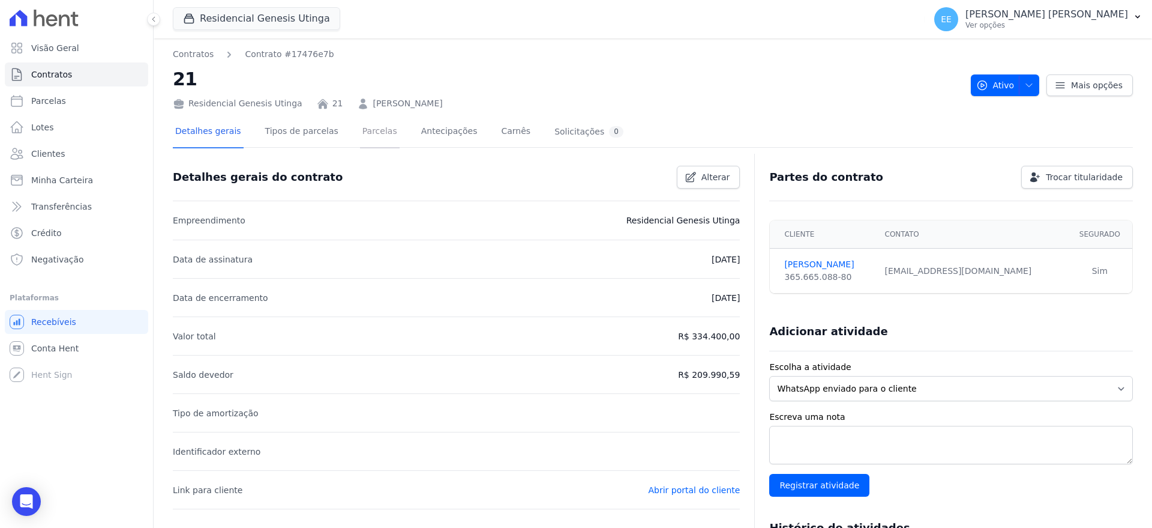
click at [369, 131] on link "Parcelas" at bounding box center [380, 132] width 40 height 32
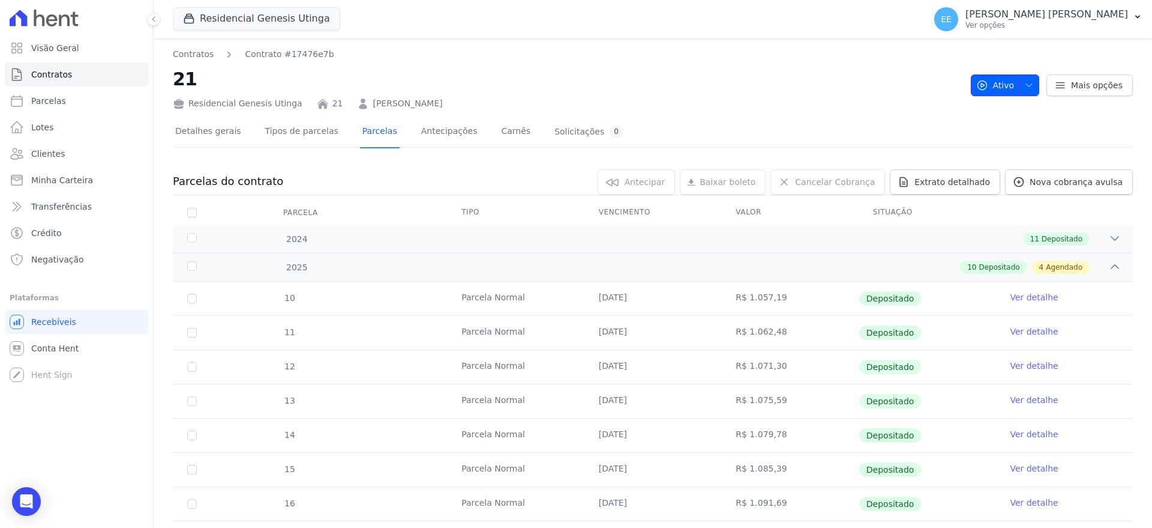
click at [1025, 89] on icon "button" at bounding box center [1030, 85] width 10 height 10
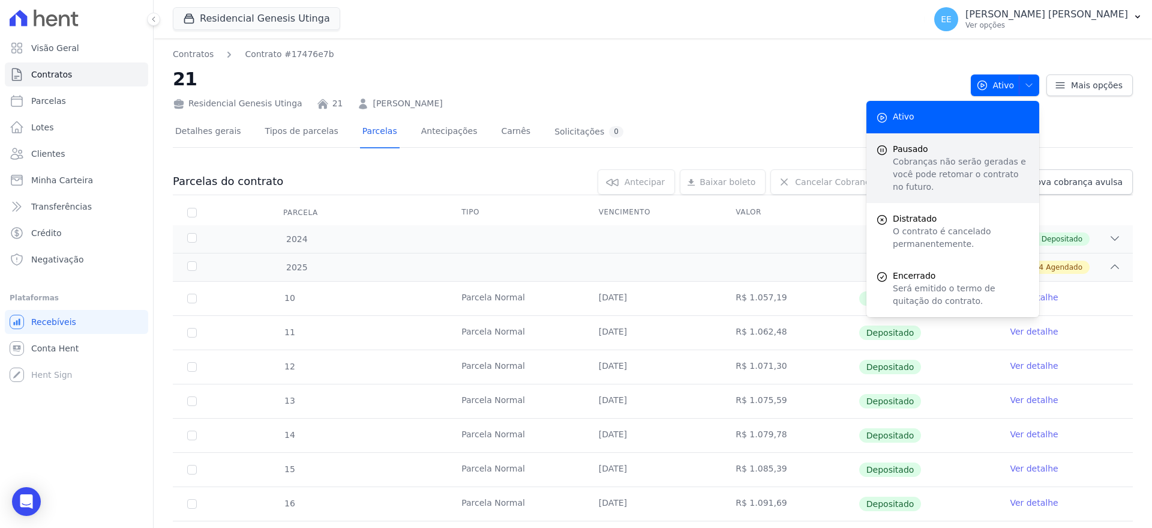
click at [897, 152] on span "Pausado" at bounding box center [961, 149] width 137 height 13
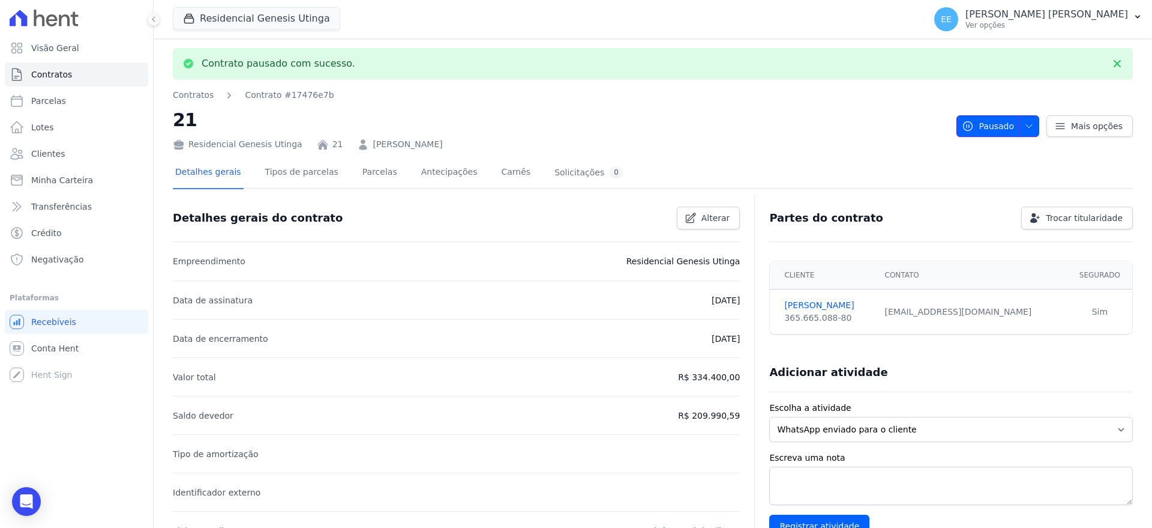
click at [1025, 124] on icon "button" at bounding box center [1030, 126] width 10 height 10
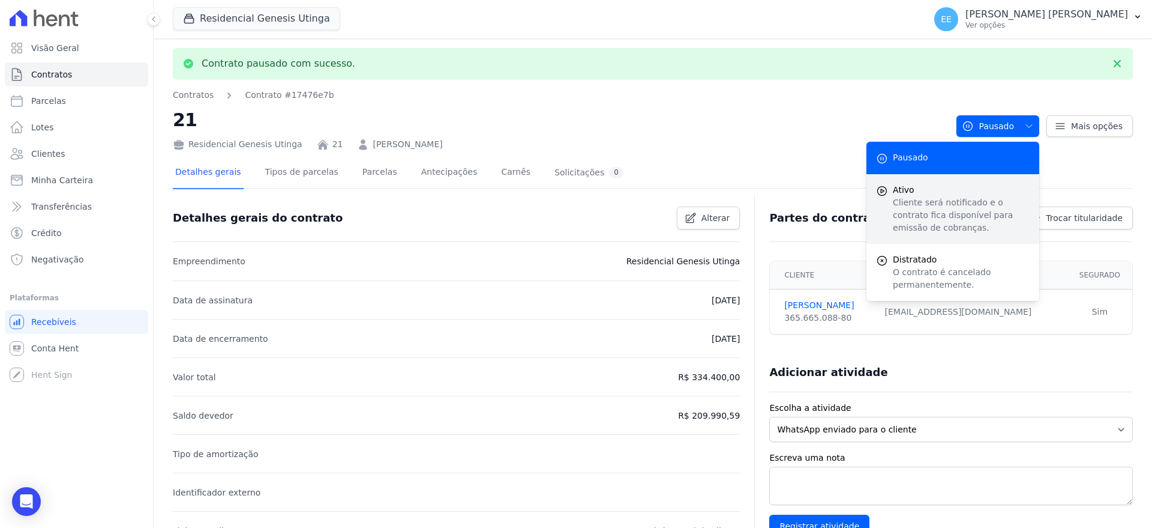
click at [934, 198] on p "Cliente será notificado e o contrato fica disponível para emissão de cobranças." at bounding box center [961, 215] width 137 height 38
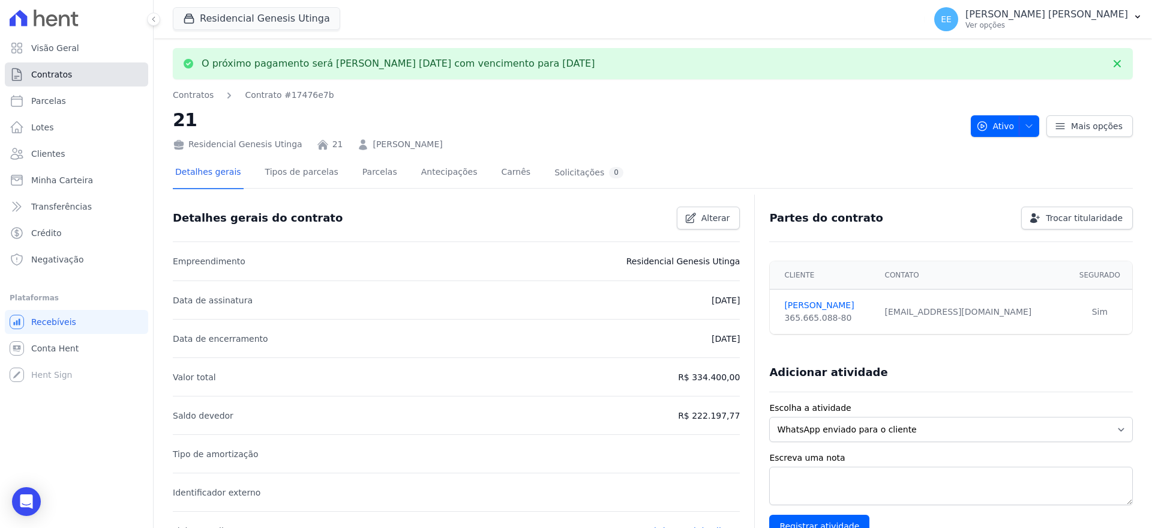
click at [82, 76] on link "Contratos" at bounding box center [76, 74] width 143 height 24
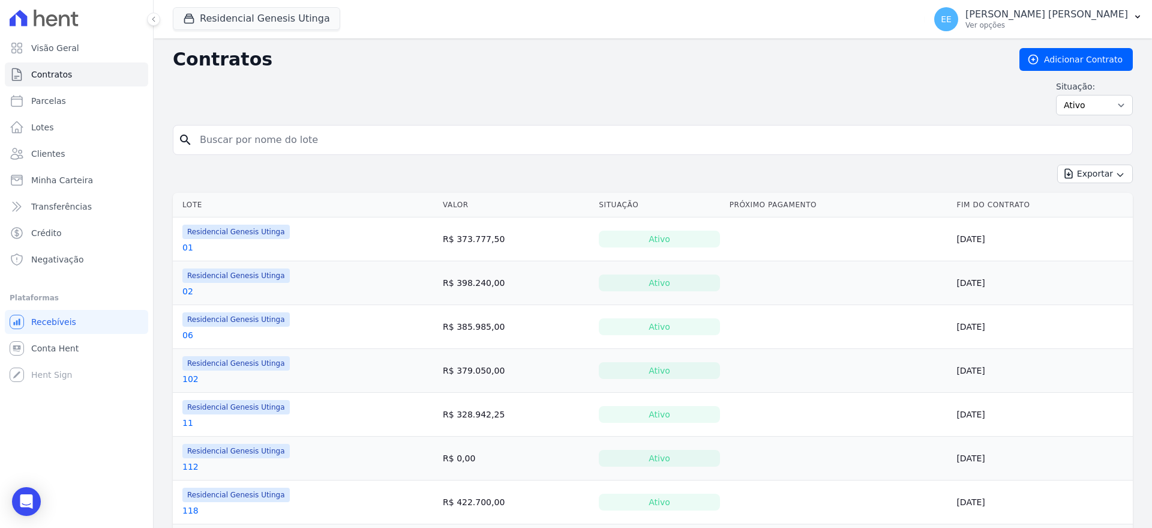
click at [243, 136] on input "search" at bounding box center [660, 140] width 935 height 24
type input "46"
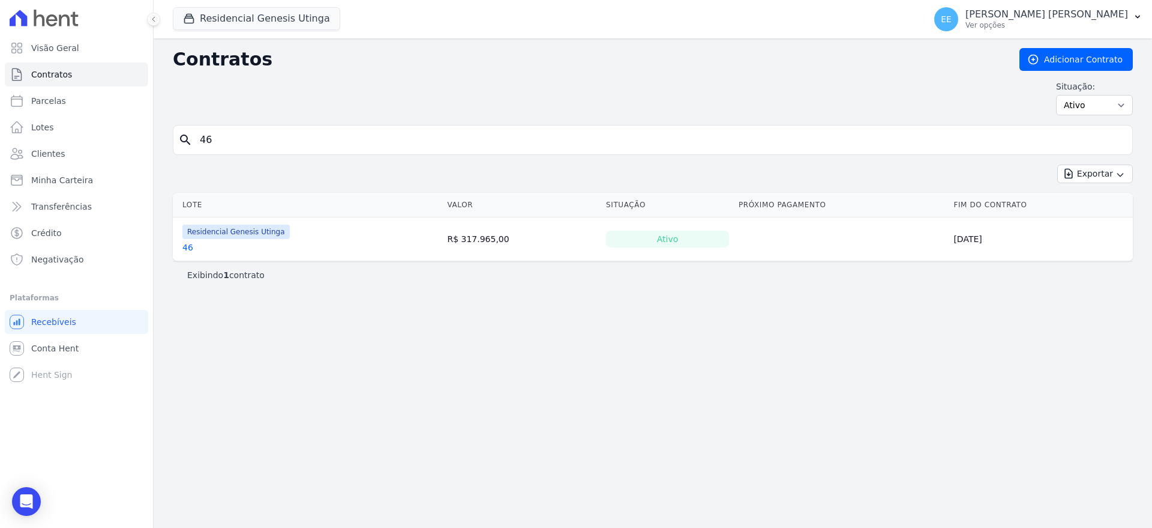
click at [185, 250] on link "46" at bounding box center [187, 247] width 11 height 12
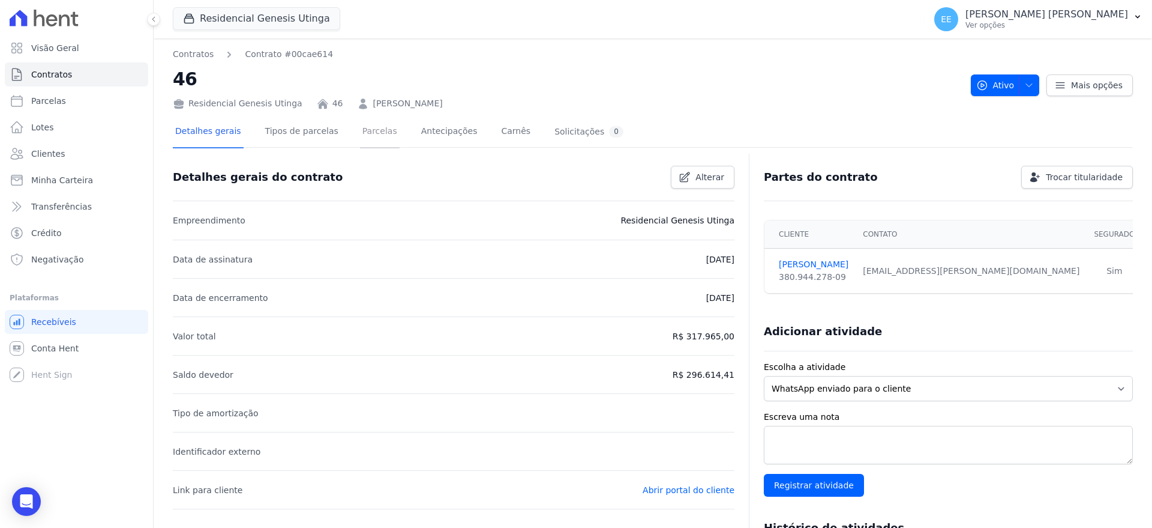
click at [360, 130] on link "Parcelas" at bounding box center [380, 132] width 40 height 32
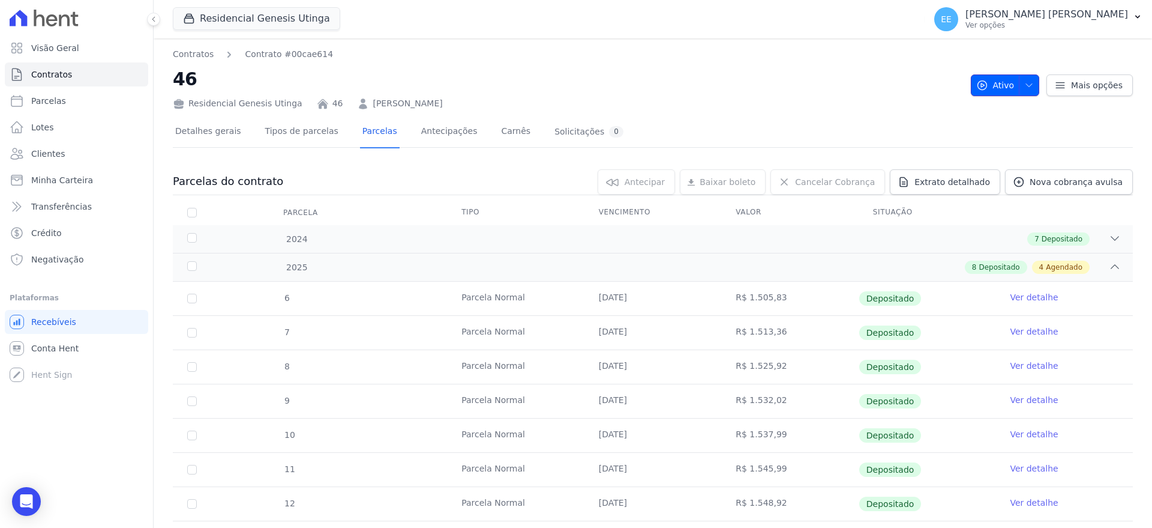
click at [1021, 89] on span "button" at bounding box center [1026, 85] width 15 height 19
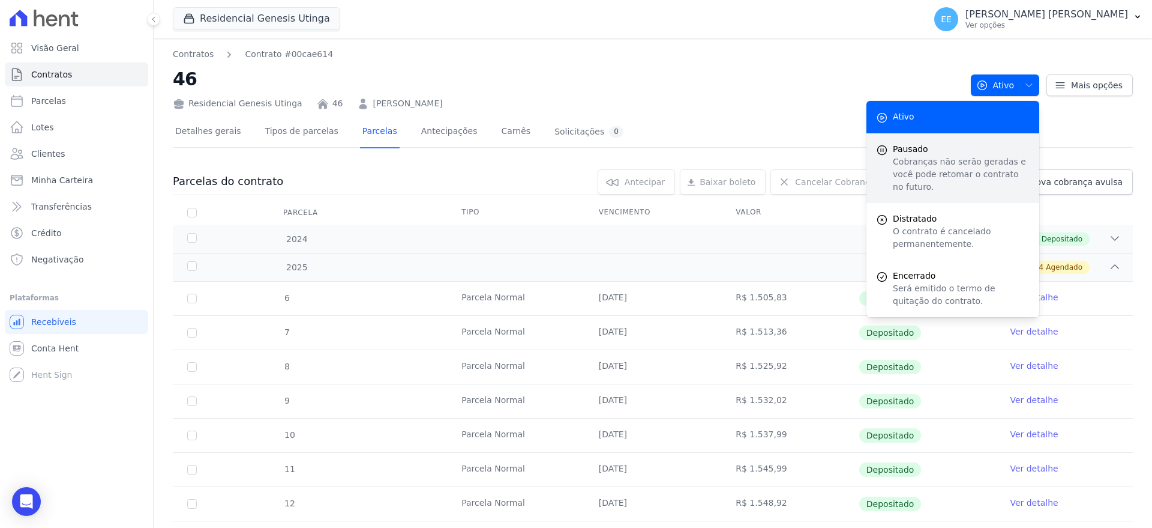
click at [910, 159] on p "Cobranças não serão geradas e você pode retomar o contrato no futuro." at bounding box center [961, 174] width 137 height 38
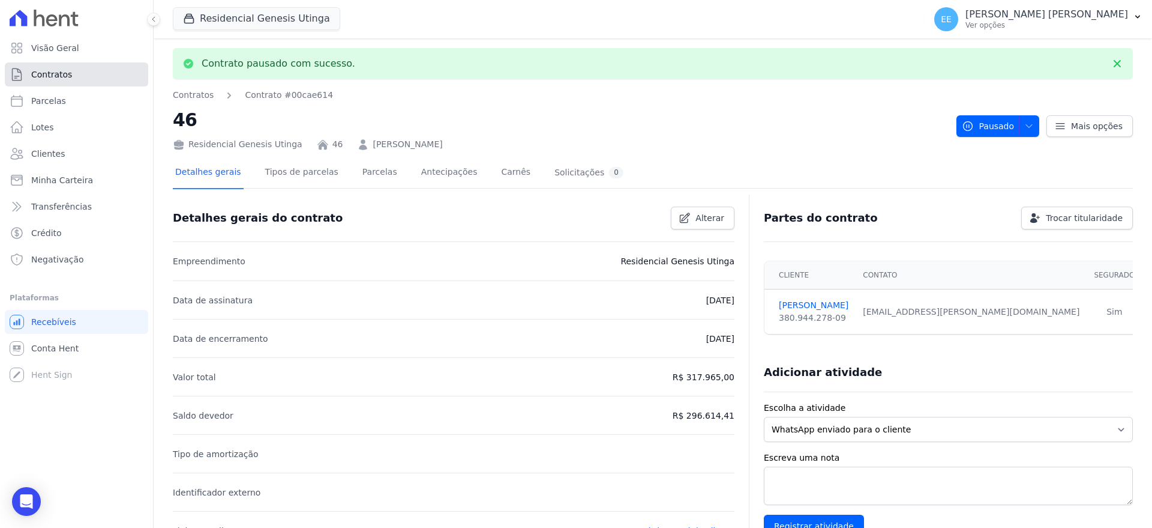
click at [63, 71] on span "Contratos" at bounding box center [51, 74] width 41 height 12
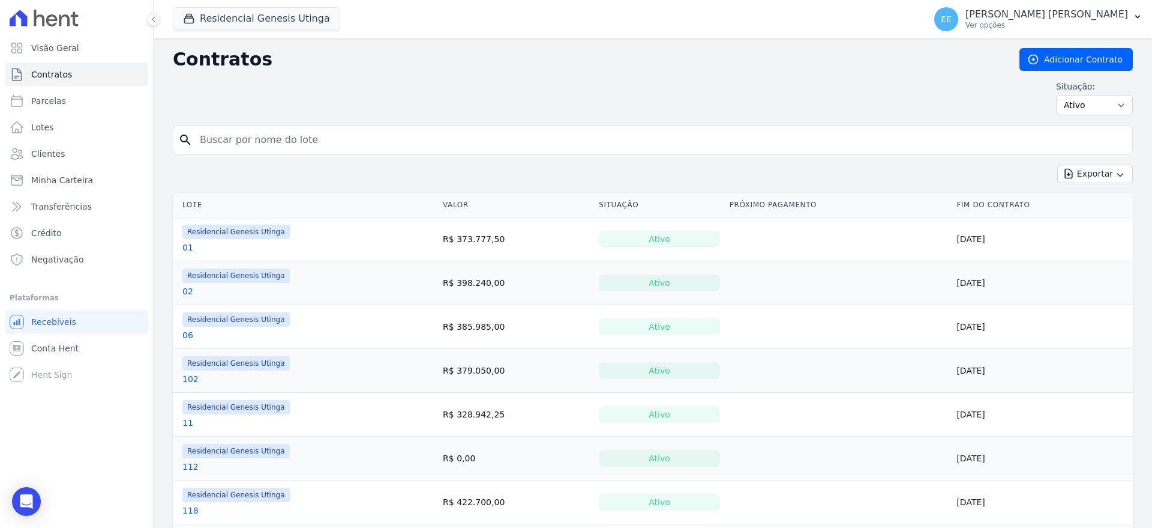
click at [233, 136] on input "search" at bounding box center [660, 140] width 935 height 24
type input "17"
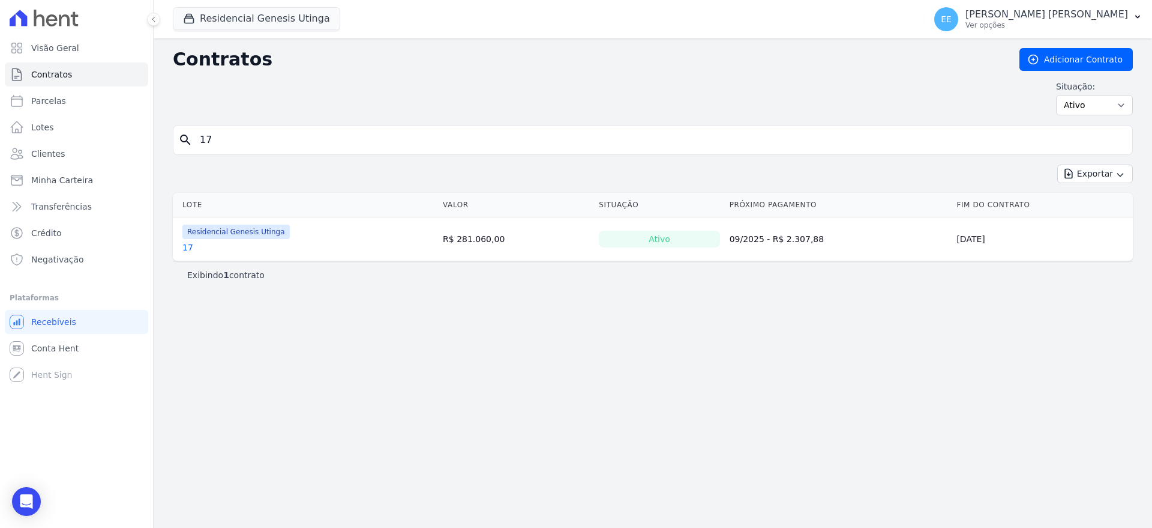
click at [187, 244] on link "17" at bounding box center [187, 247] width 11 height 12
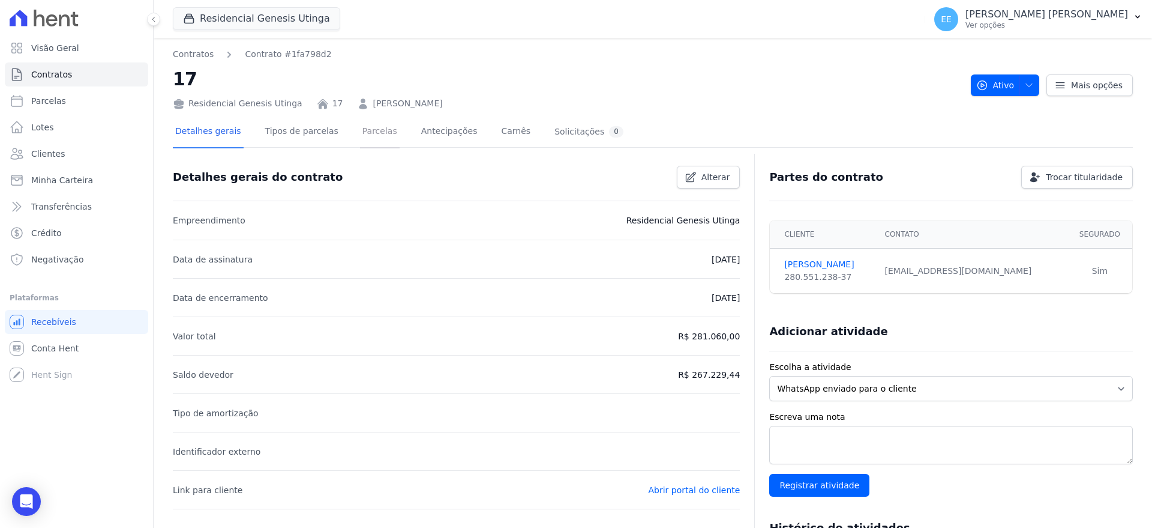
click at [364, 131] on link "Parcelas" at bounding box center [380, 132] width 40 height 32
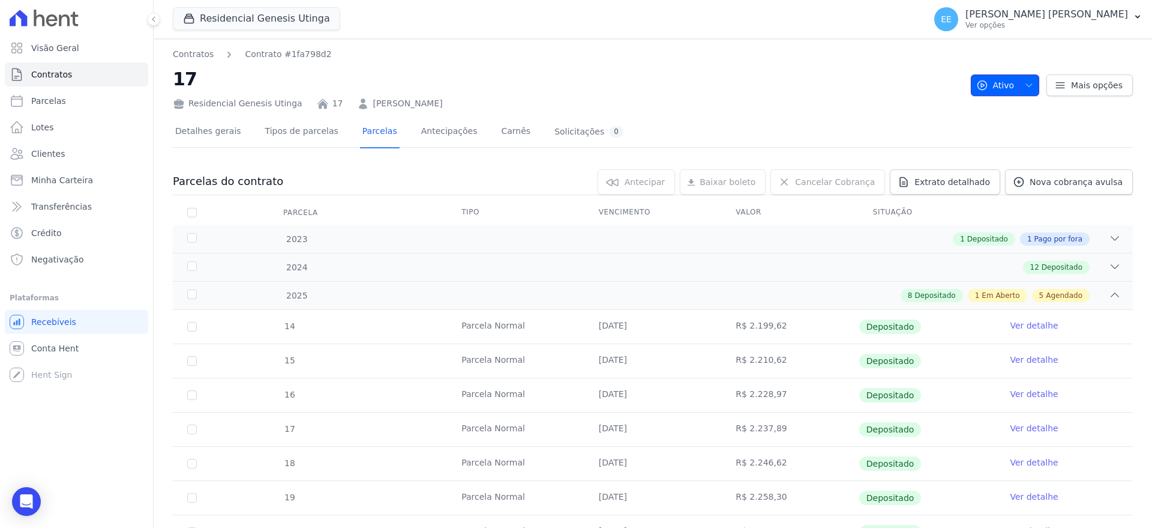
click at [1025, 85] on icon "button" at bounding box center [1030, 85] width 10 height 10
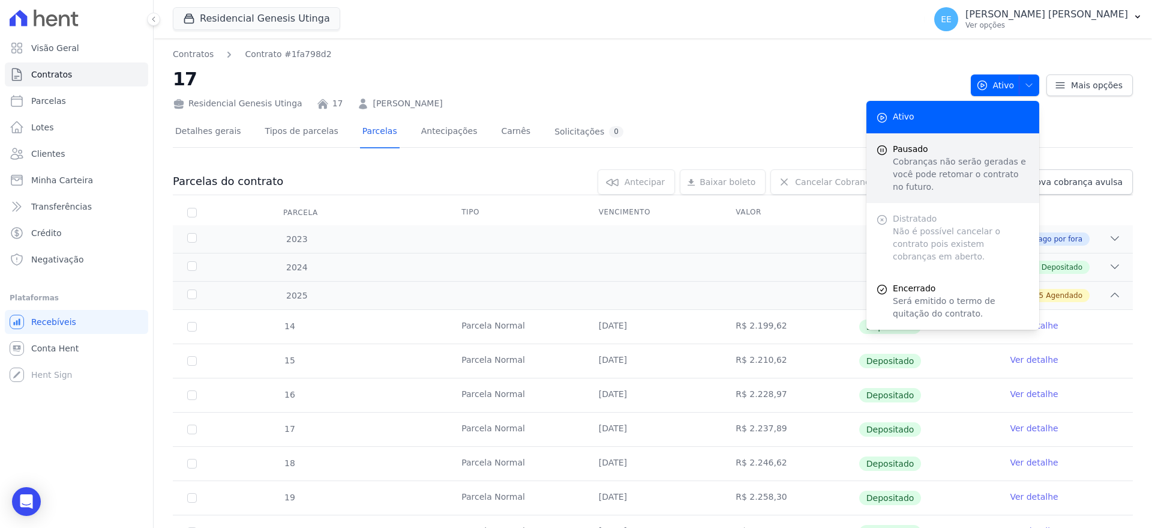
click at [951, 151] on span "Pausado" at bounding box center [961, 149] width 137 height 13
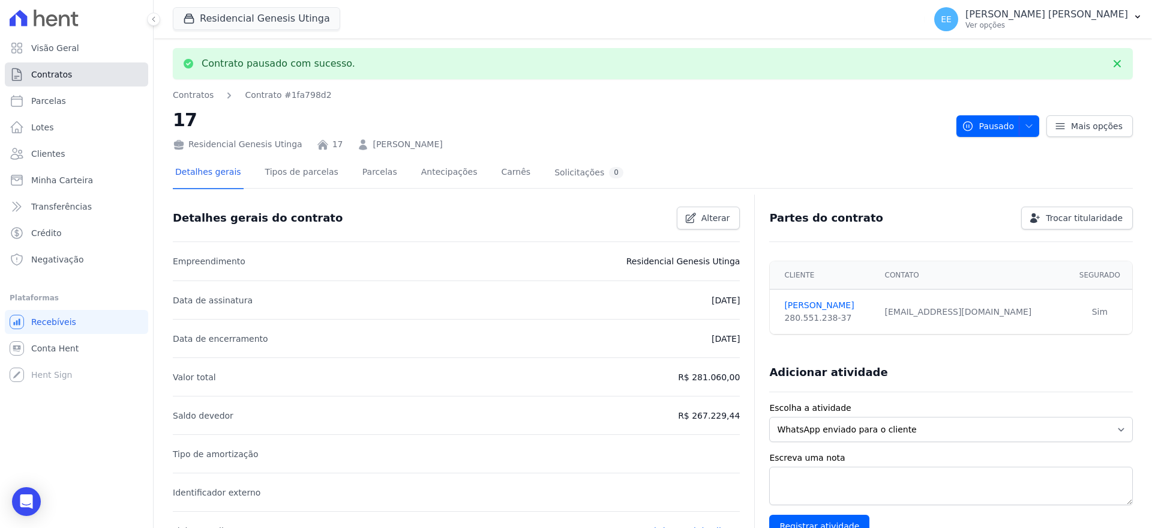
click at [48, 68] on span "Contratos" at bounding box center [51, 74] width 41 height 12
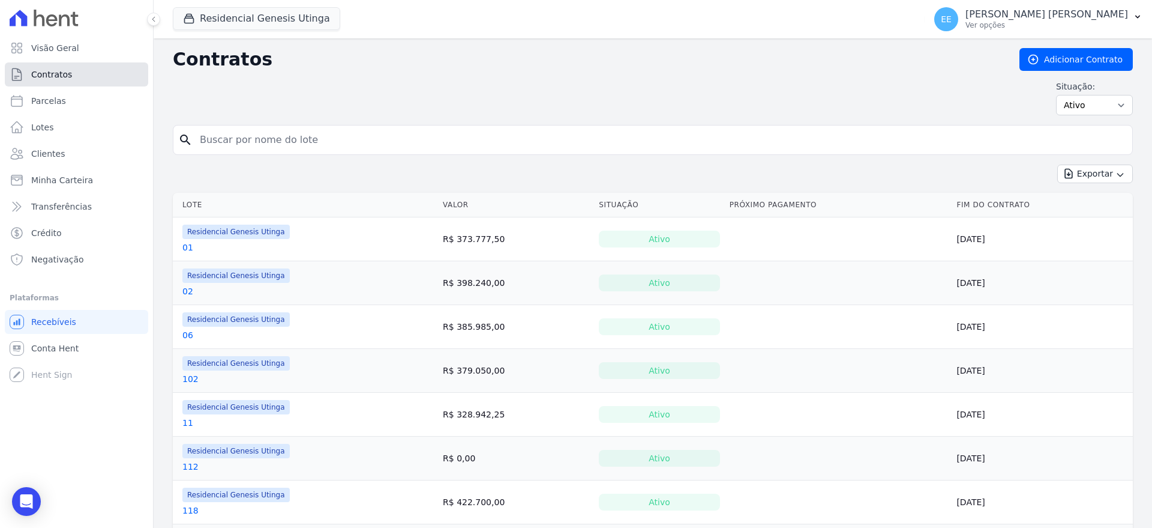
click at [117, 75] on link "Contratos" at bounding box center [76, 74] width 143 height 24
